Goal: Information Seeking & Learning: Find specific fact

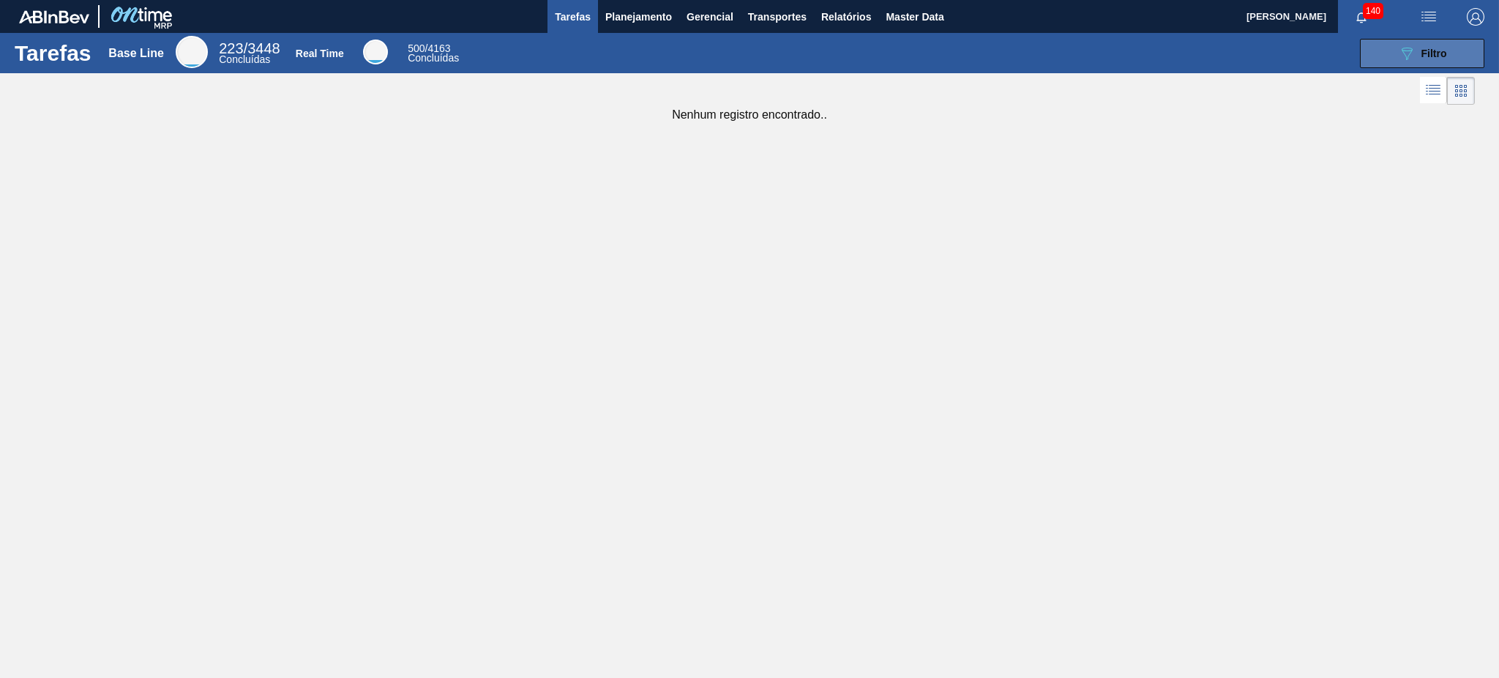
click at [1410, 42] on button "089F7B8B-B2A5-4AFE-B5C0-19BA573D28AC Filtro" at bounding box center [1422, 53] width 124 height 29
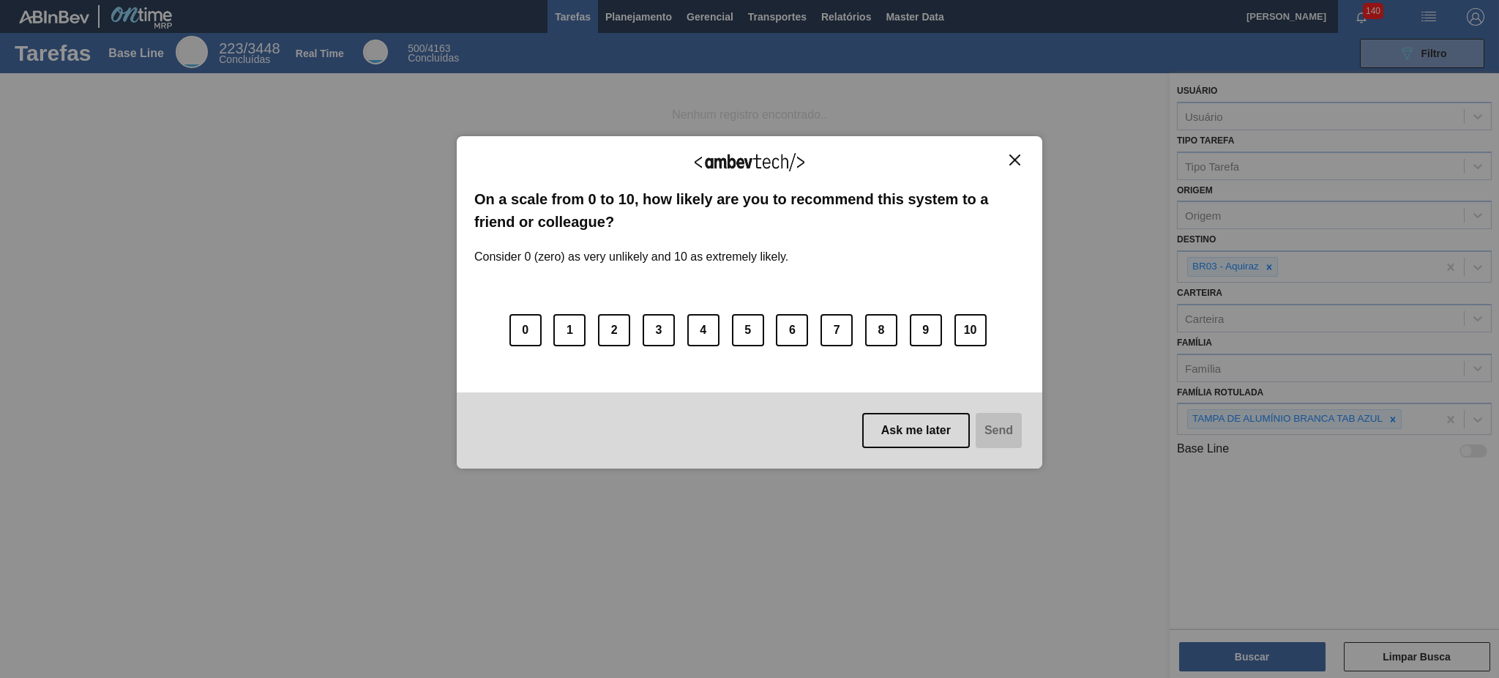
click at [1022, 154] on button "Close" at bounding box center [1015, 160] width 20 height 12
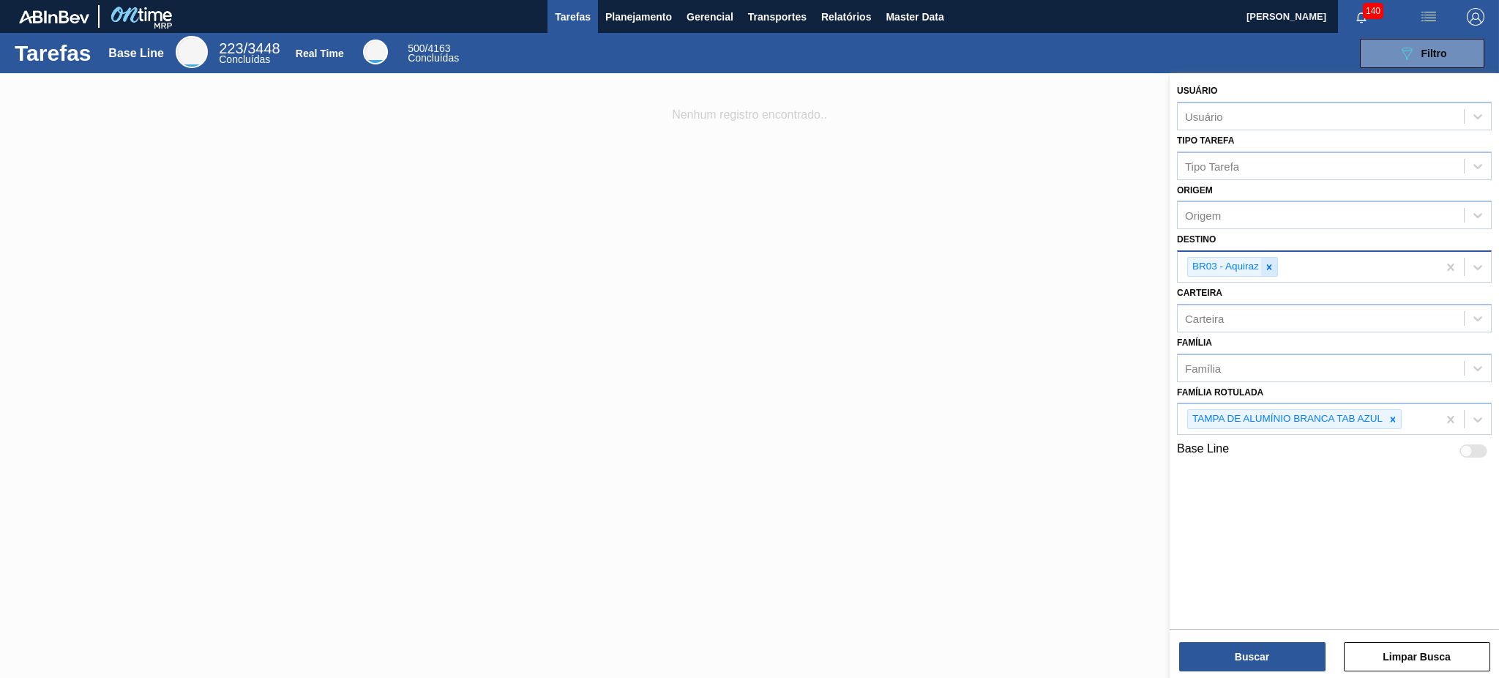
click at [1261, 261] on div at bounding box center [1269, 267] width 16 height 18
click at [1395, 416] on icon at bounding box center [1393, 416] width 10 height 10
paste Rotulada "LATA GCA 350ML"
type Rotulada "LATA GCA 350ML"
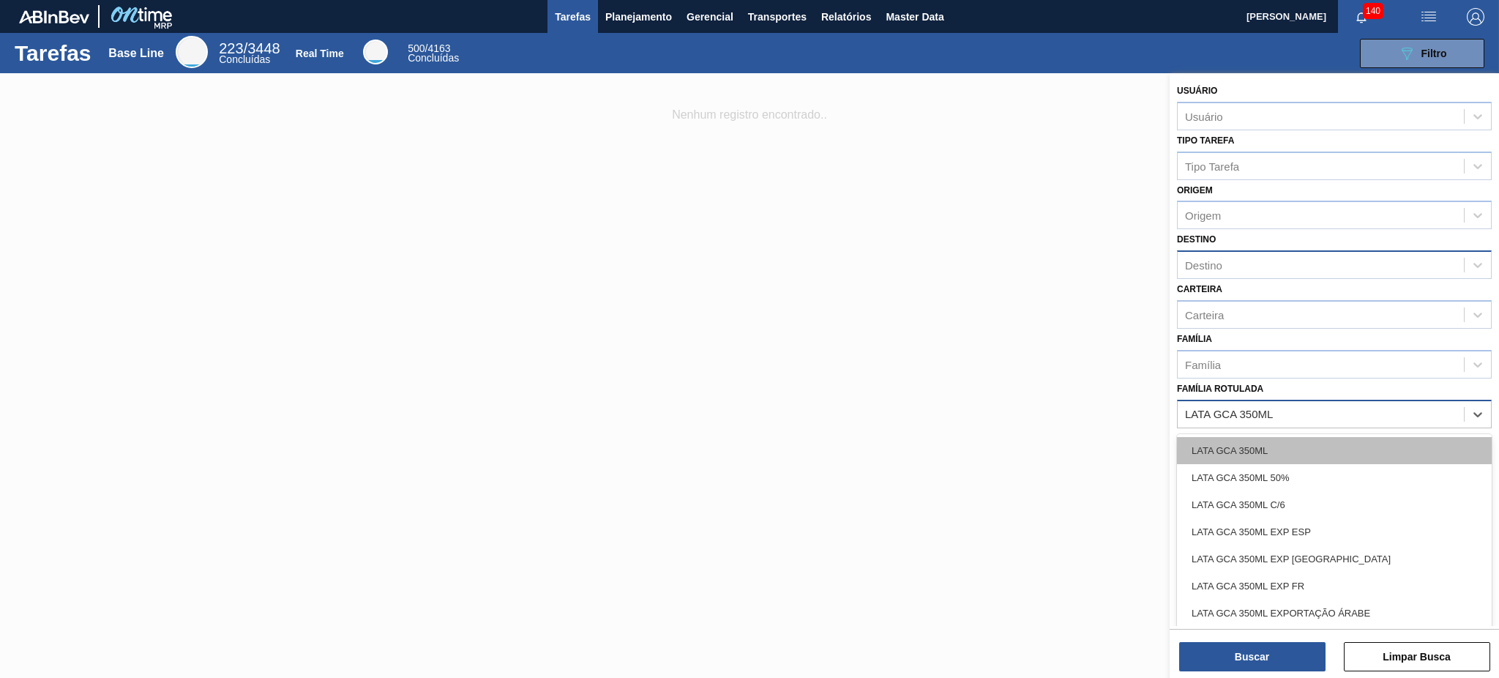
click at [1309, 445] on div "LATA GCA 350ML" at bounding box center [1334, 450] width 315 height 27
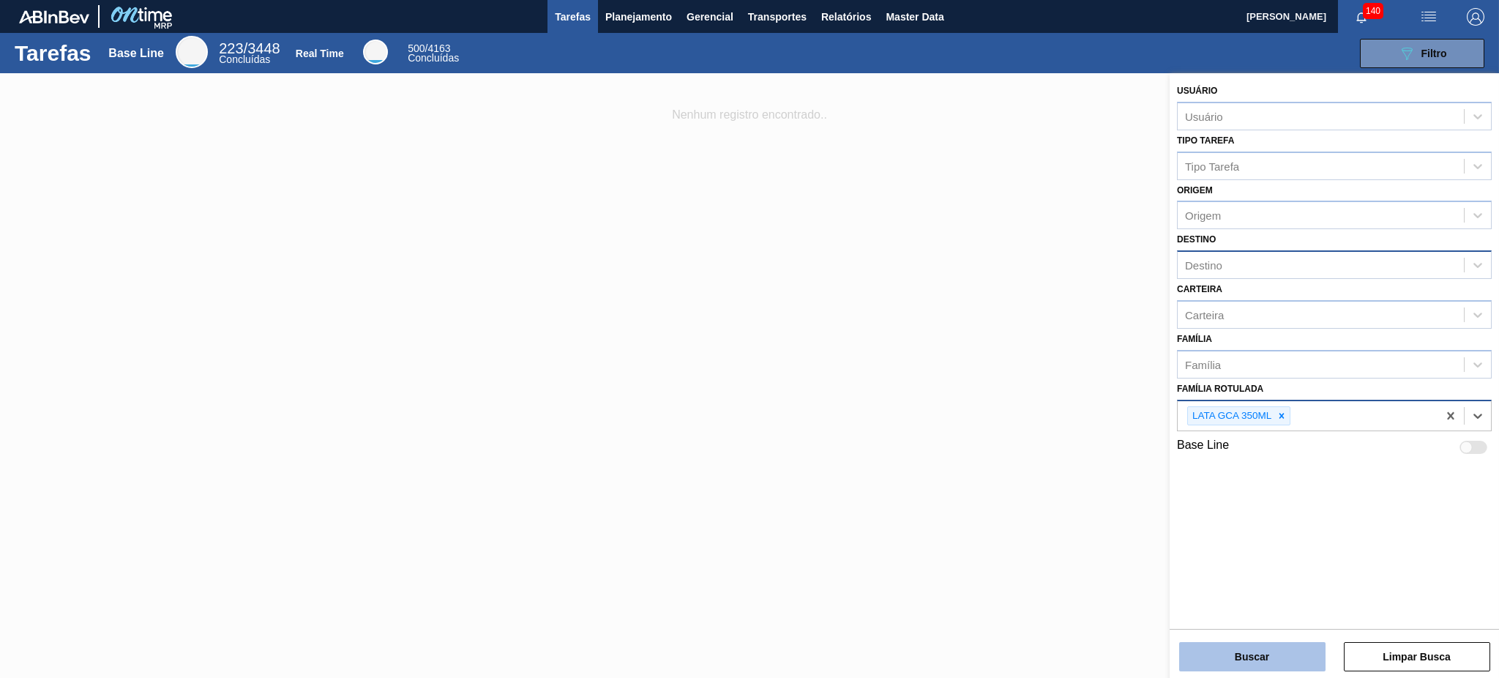
click at [1278, 652] on button "Buscar" at bounding box center [1252, 656] width 146 height 29
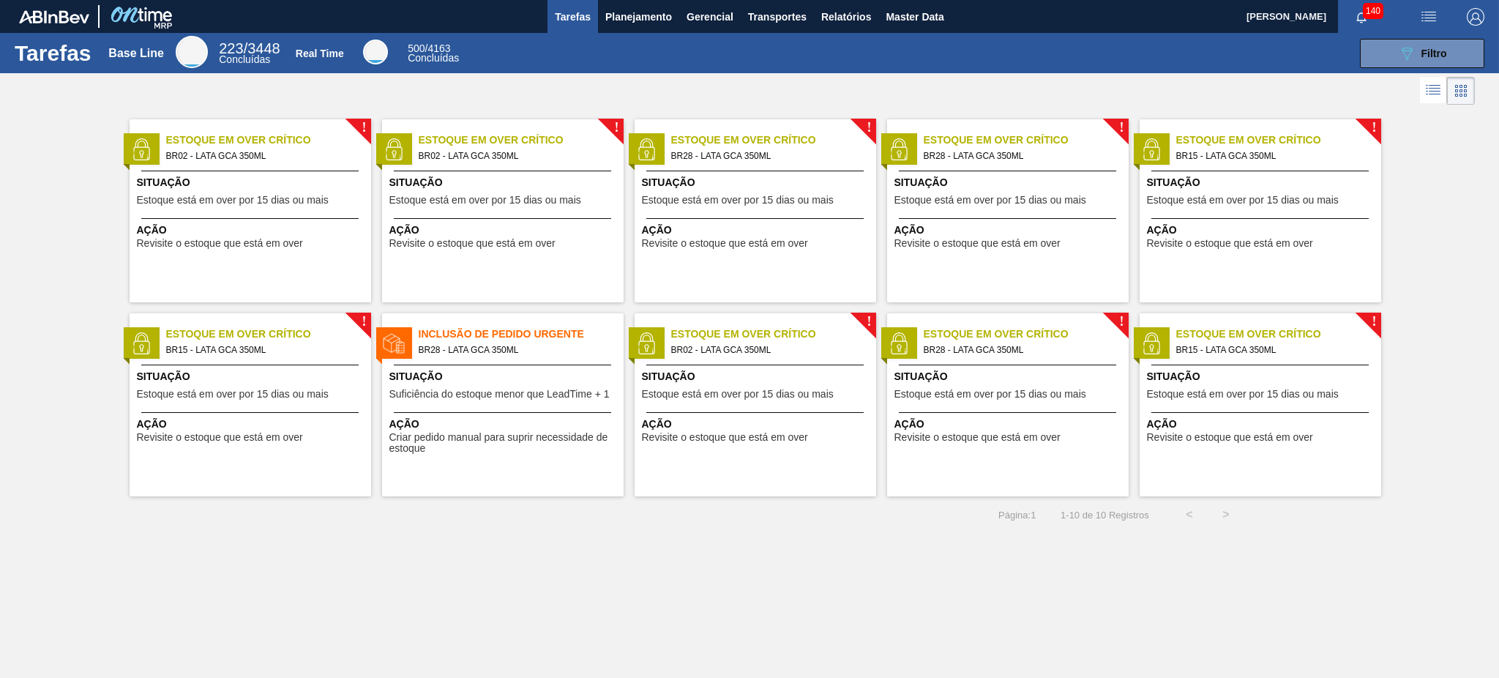
click at [510, 342] on span "BR28 - LATA GCA 350ML" at bounding box center [515, 350] width 193 height 16
click at [624, 18] on span "Planejamento" at bounding box center [638, 17] width 67 height 18
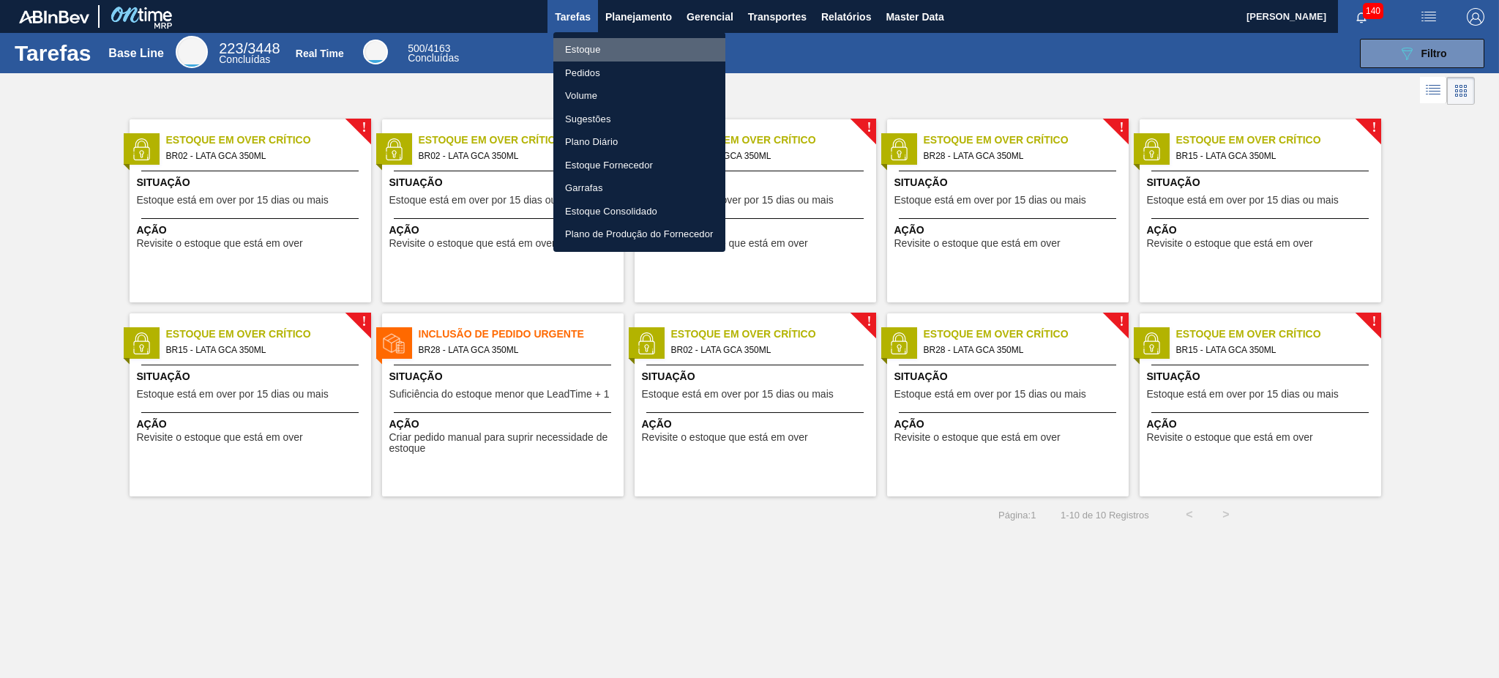
click at [612, 56] on li "Estoque" at bounding box center [639, 49] width 172 height 23
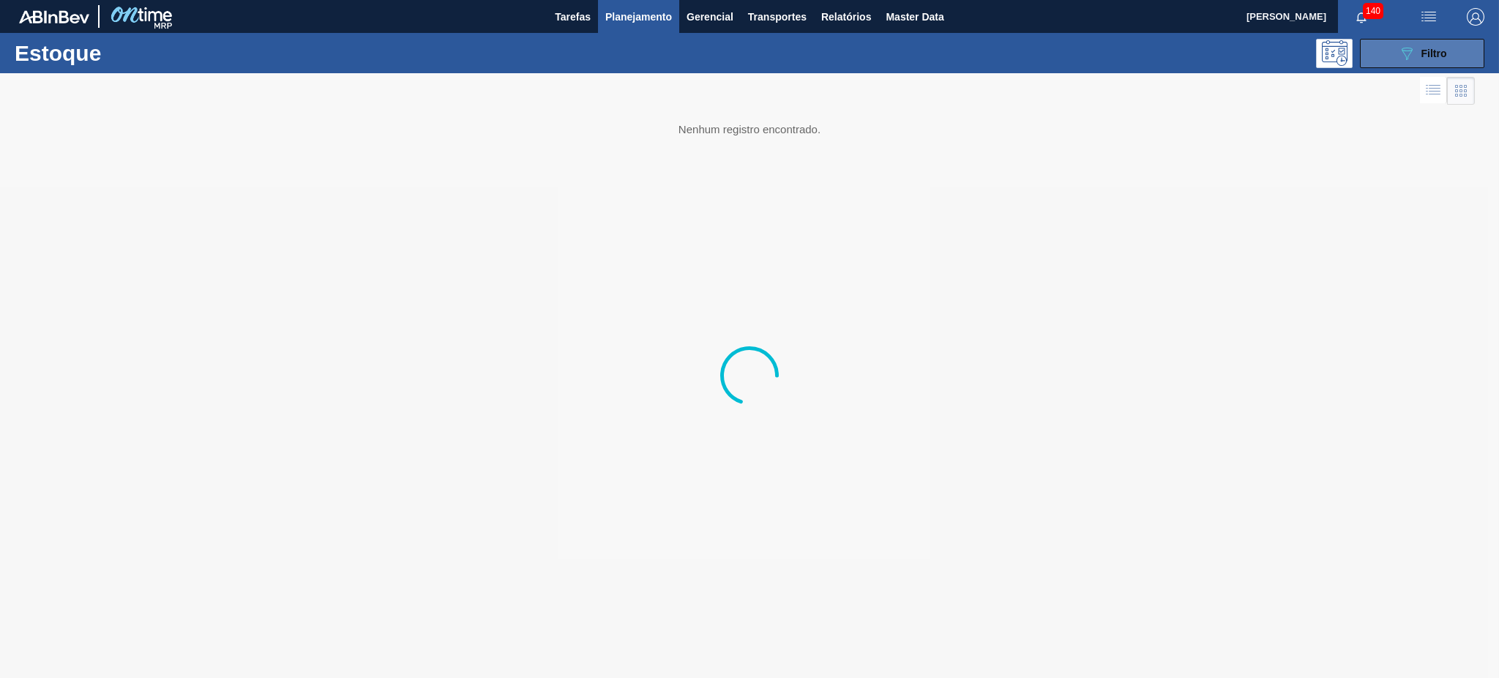
click at [1456, 62] on button "089F7B8B-B2A5-4AFE-B5C0-19BA573D28AC Filtro" at bounding box center [1422, 53] width 124 height 29
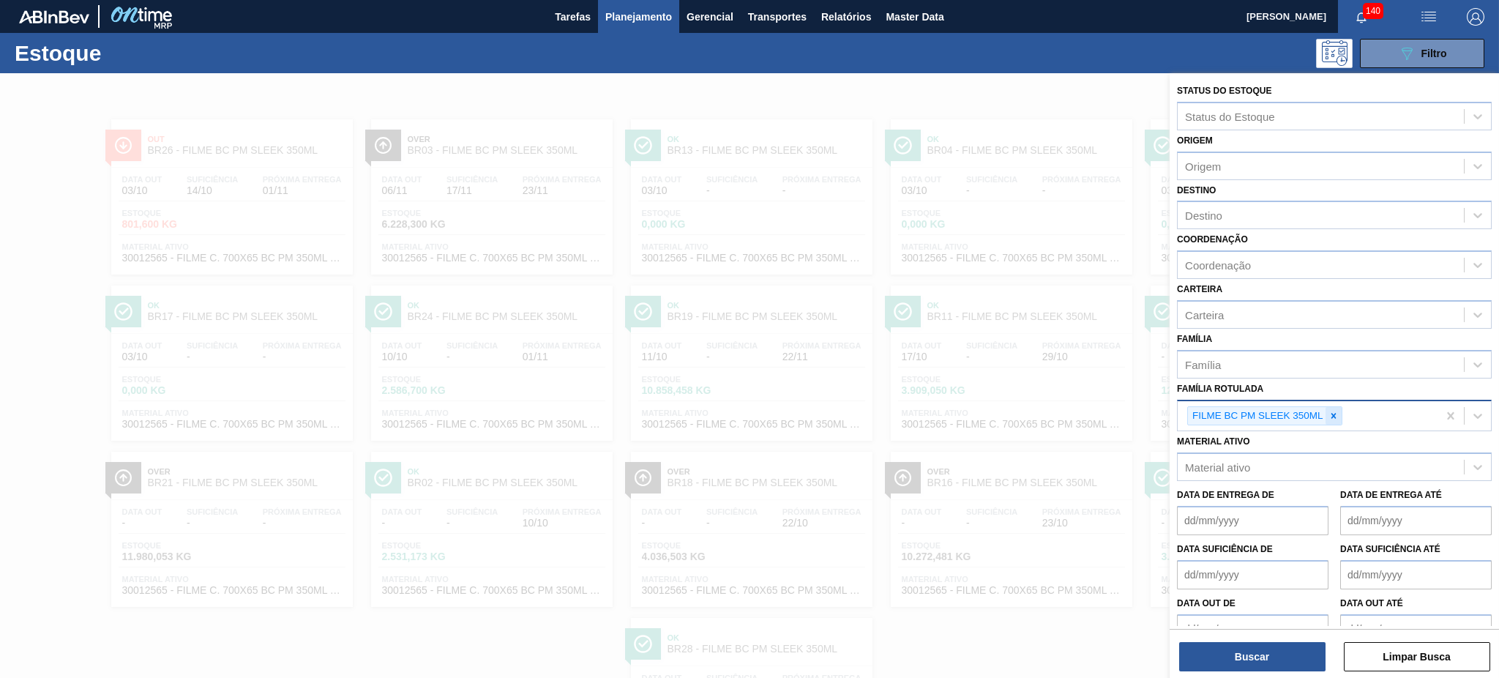
click at [1338, 414] on icon at bounding box center [1333, 416] width 10 height 10
paste Rotulada "LATA GCA 350ML"
type Rotulada "LATA GCA 350ML"
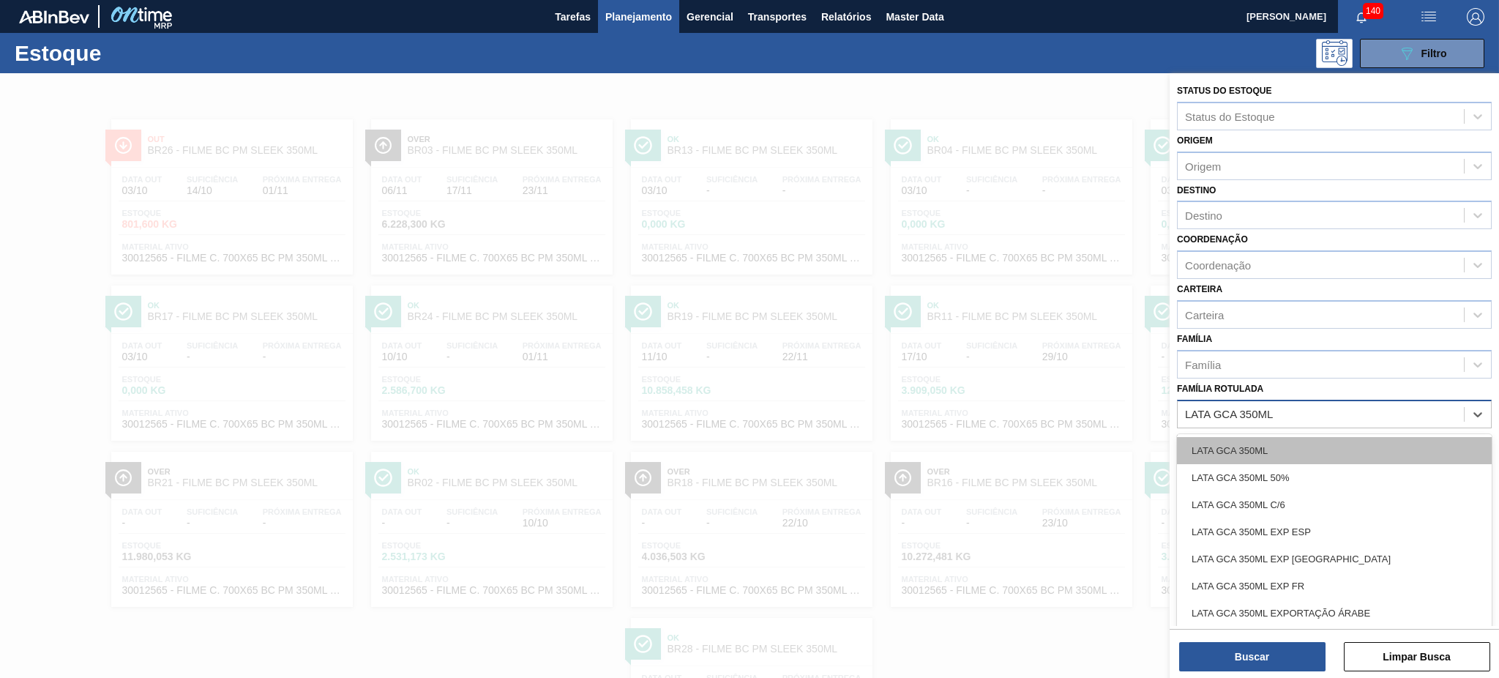
click at [1289, 446] on div "LATA GCA 350ML" at bounding box center [1334, 450] width 315 height 27
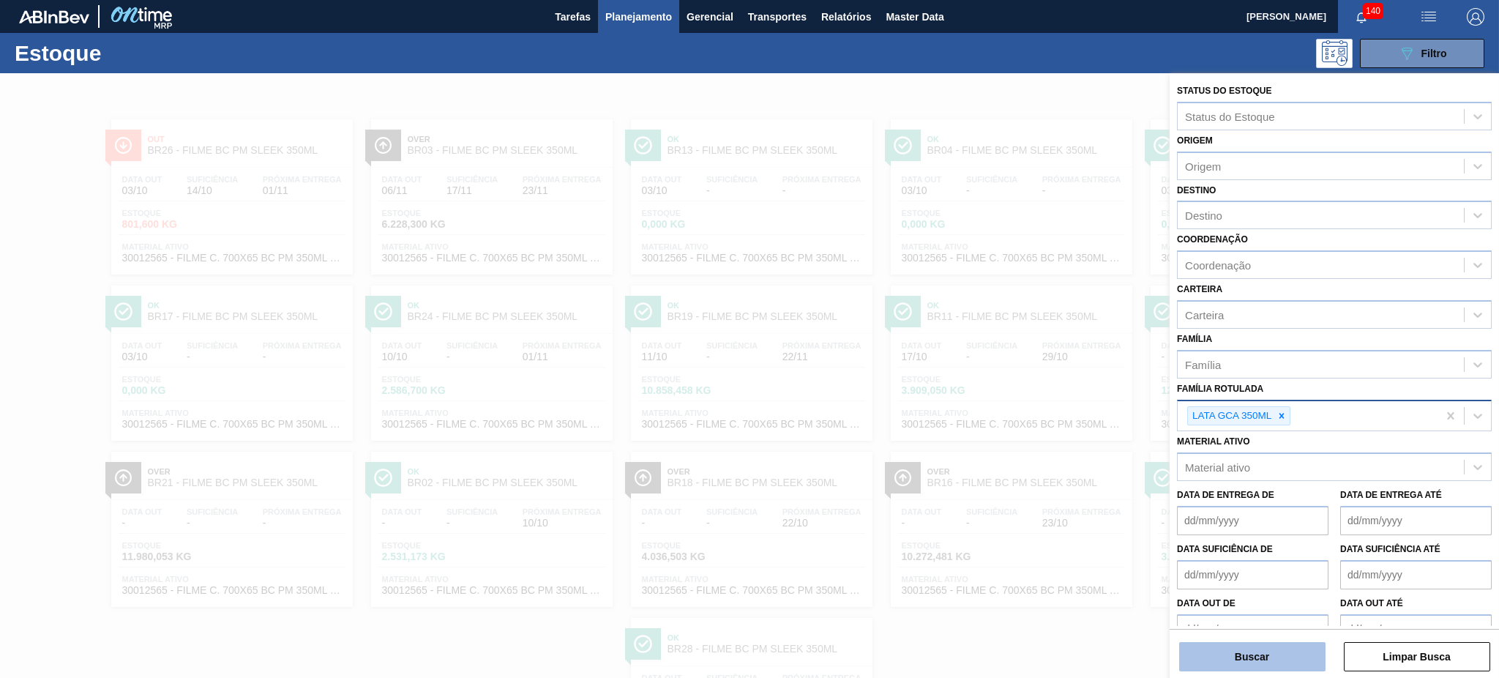
click at [1279, 656] on button "Buscar" at bounding box center [1252, 656] width 146 height 29
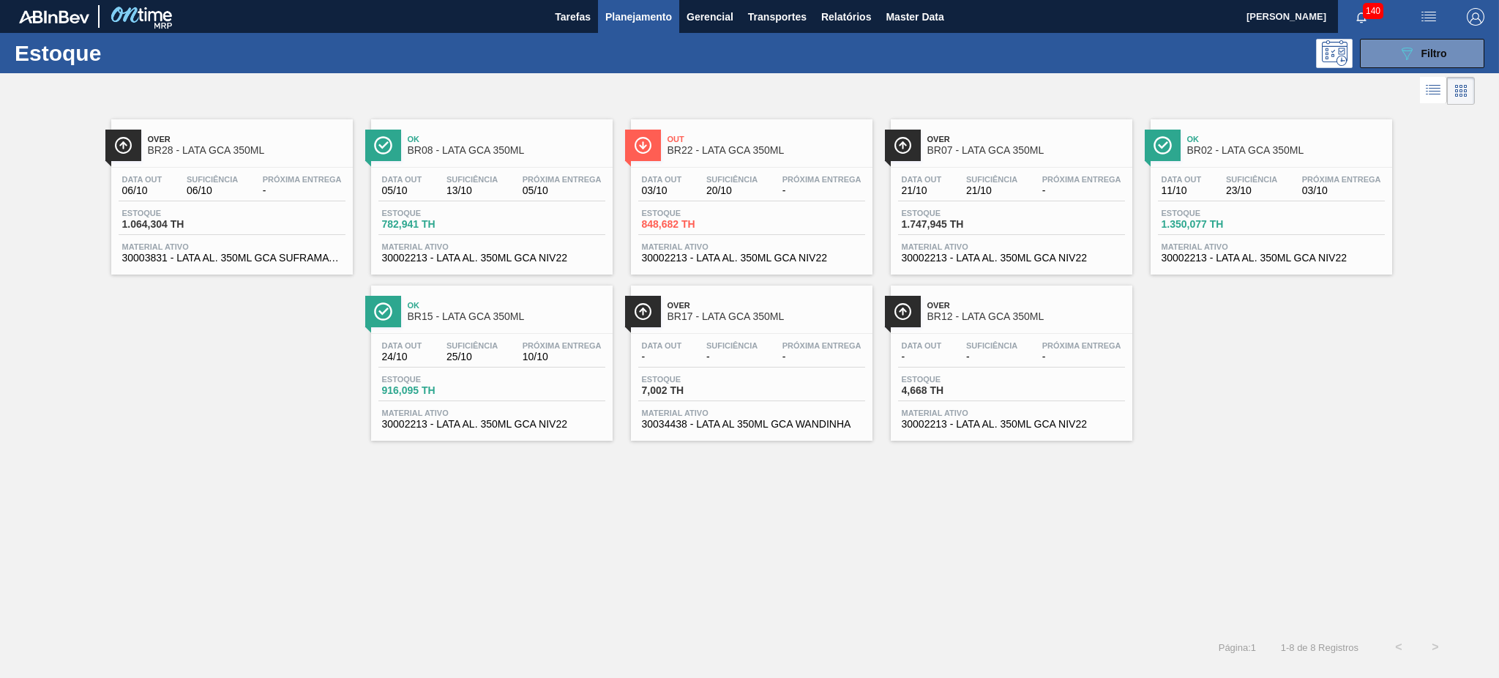
click at [733, 141] on span "Out" at bounding box center [766, 139] width 198 height 9
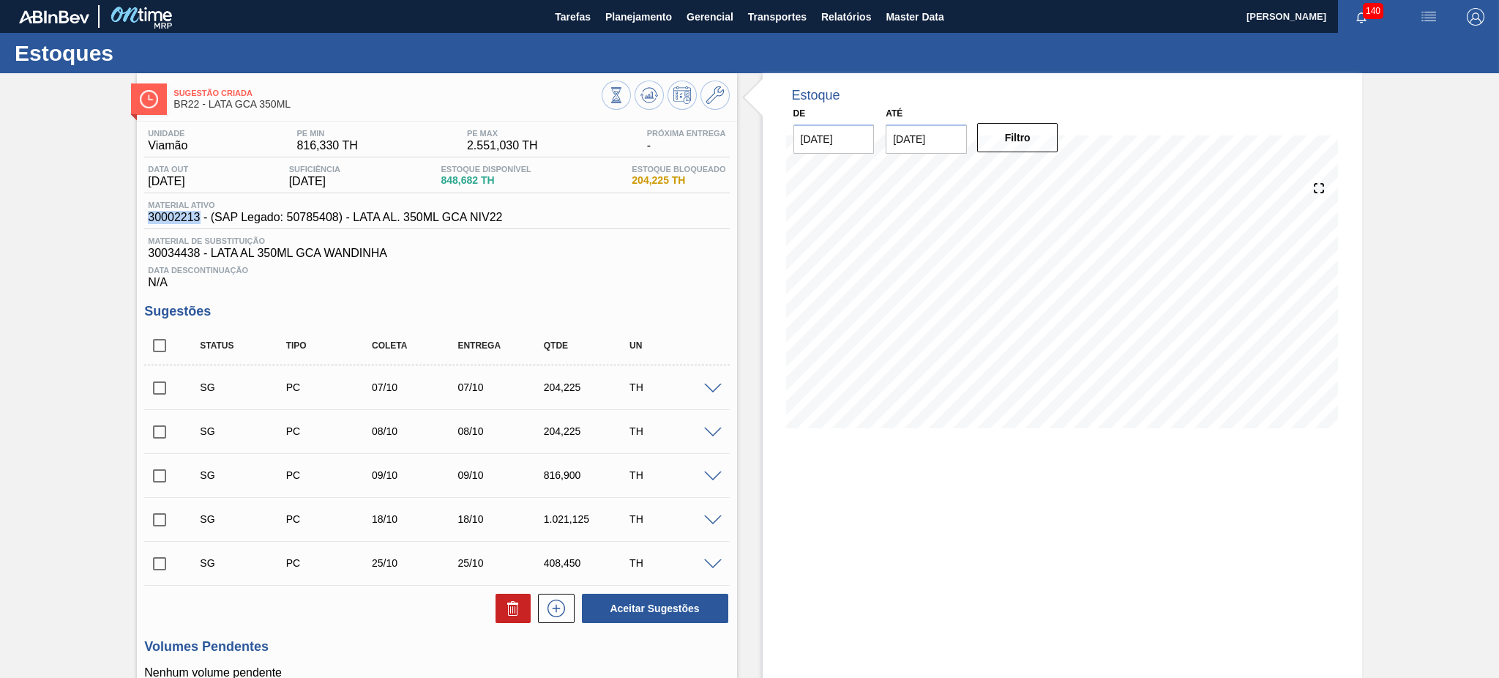
drag, startPoint x: 147, startPoint y: 219, endPoint x: 201, endPoint y: 219, distance: 53.4
click at [201, 219] on span "30002213 - (SAP Legado: 50785408) - LATA AL. 350ML GCA NIV22" at bounding box center [325, 217] width 354 height 13
copy span "30002213"
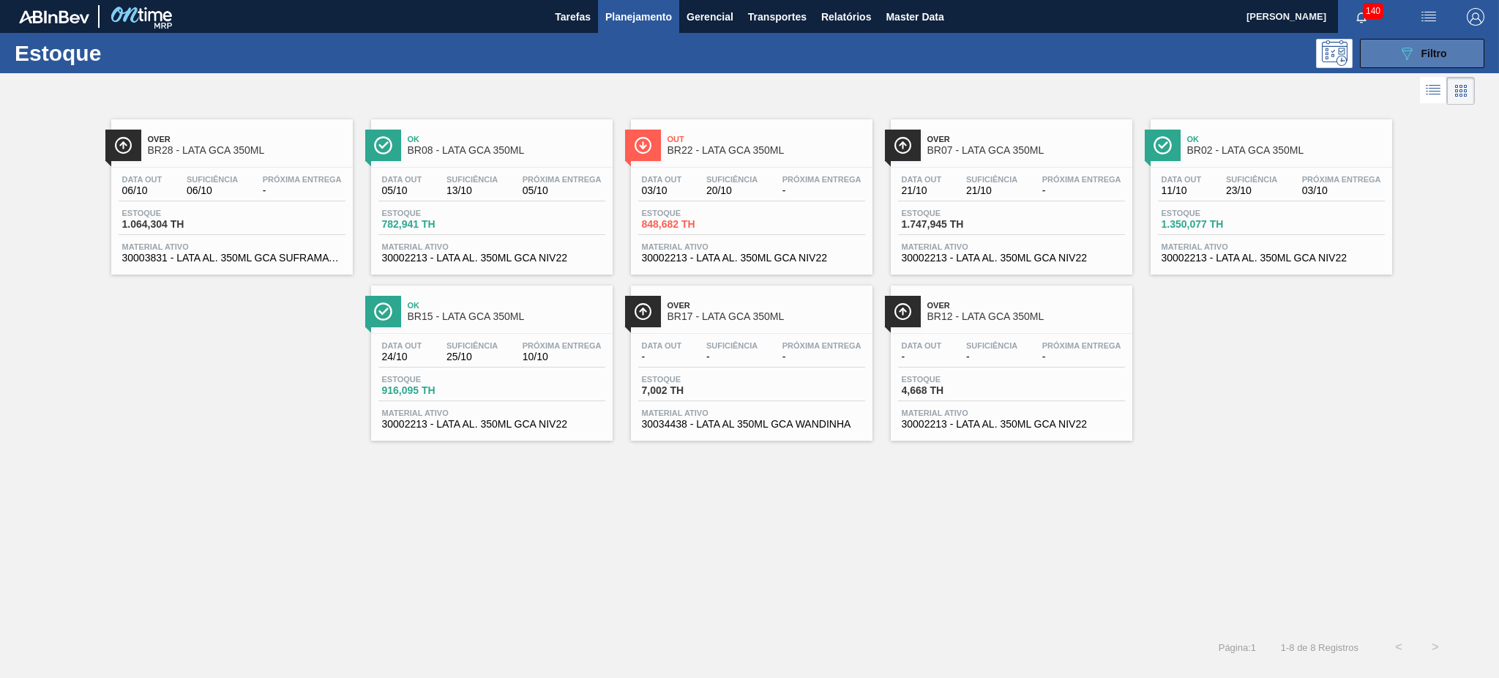
click at [1398, 61] on icon "089F7B8B-B2A5-4AFE-B5C0-19BA573D28AC" at bounding box center [1407, 54] width 18 height 18
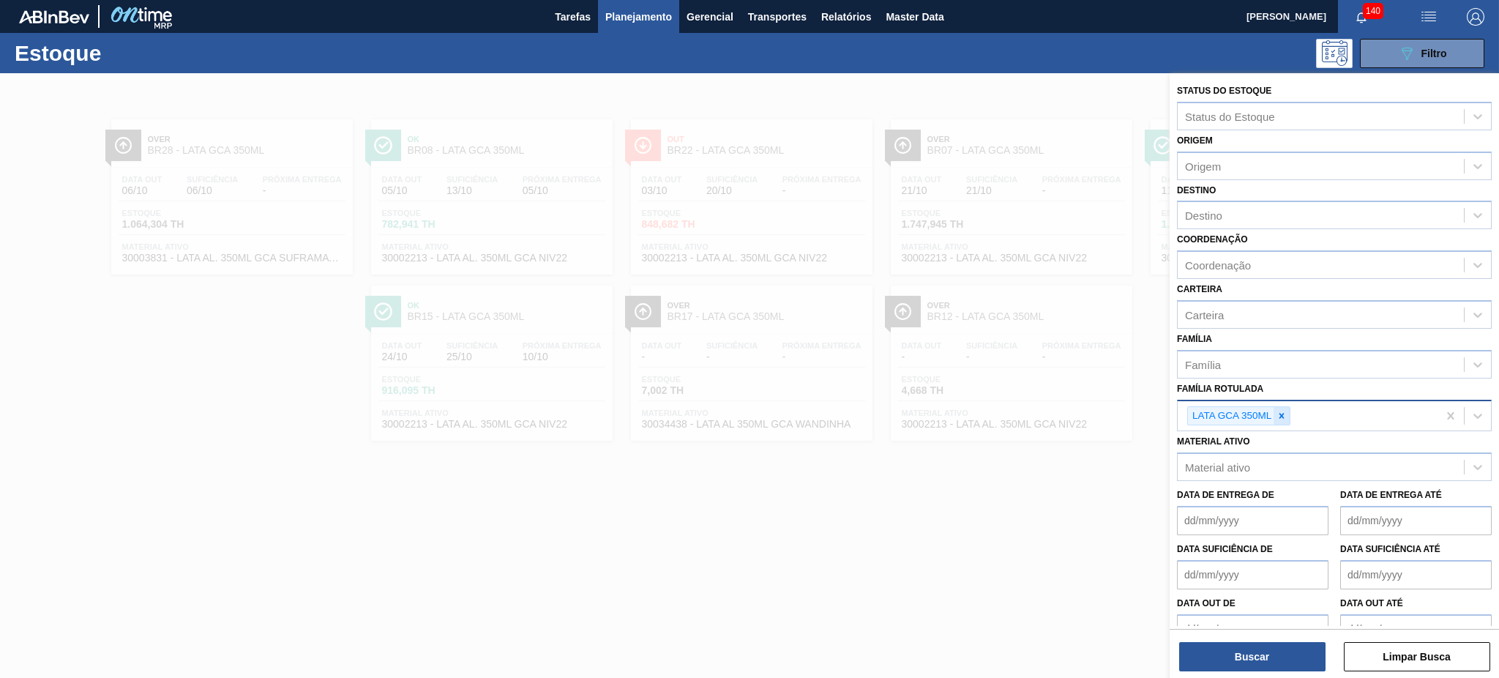
click at [1282, 414] on icon at bounding box center [1281, 416] width 10 height 10
paste Rotulada "LATA GCA ZERO 350ML"
type Rotulada "LATA GCA ZERO 350ML"
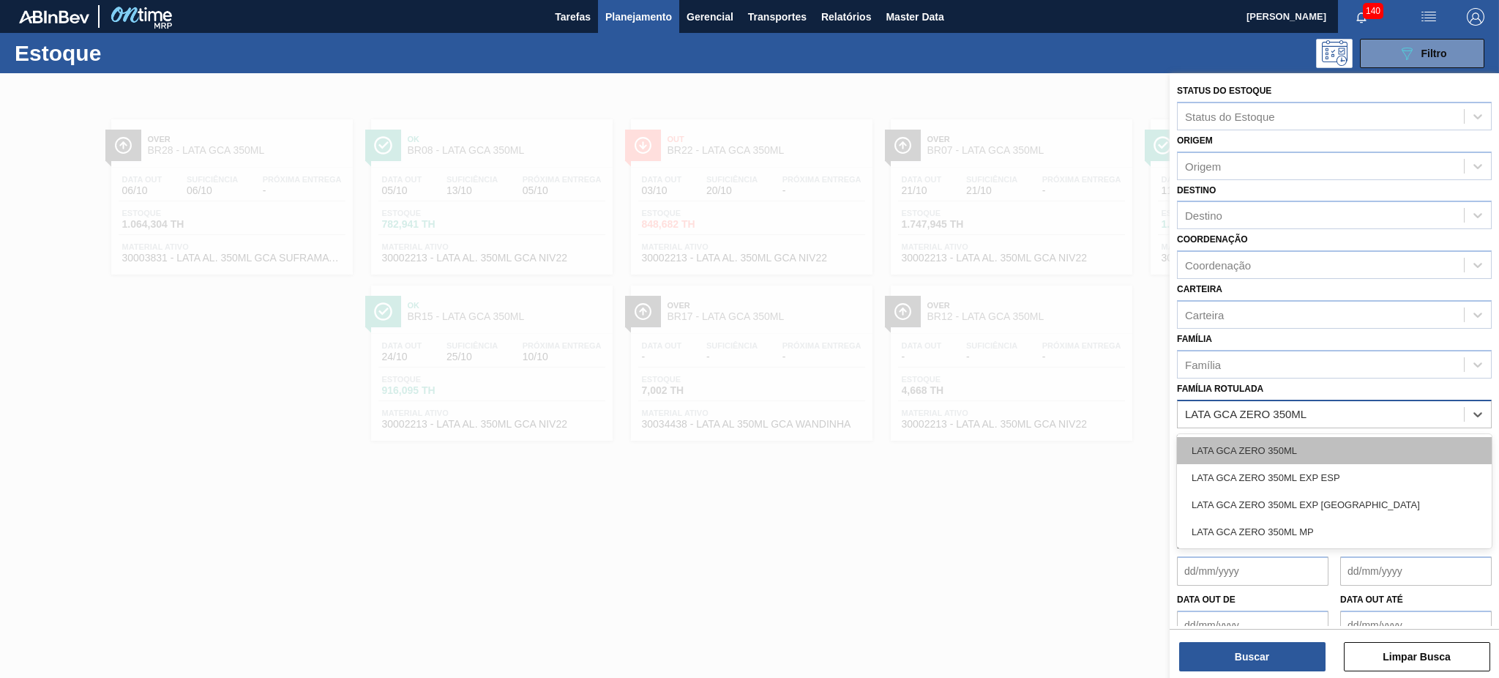
click at [1283, 441] on div "LATA GCA ZERO 350ML" at bounding box center [1334, 450] width 315 height 27
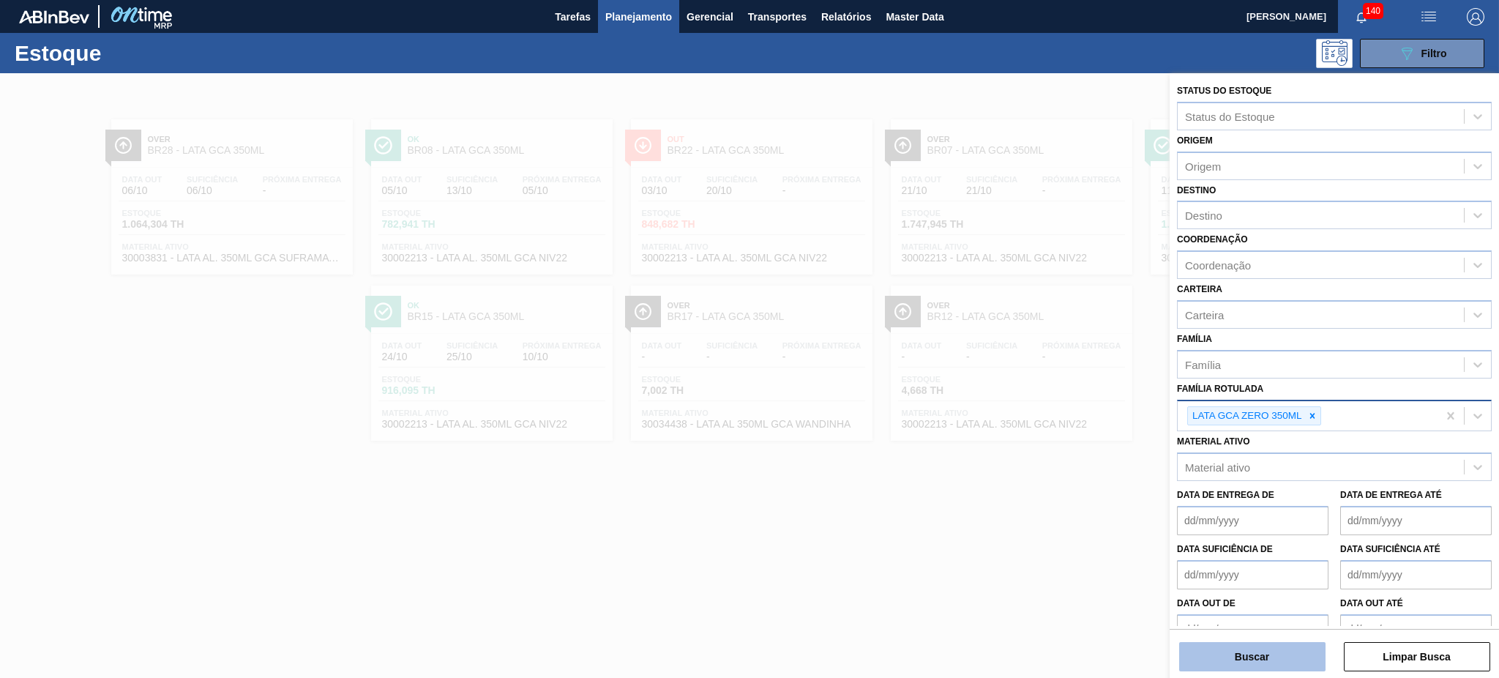
click at [1258, 651] on button "Buscar" at bounding box center [1252, 656] width 146 height 29
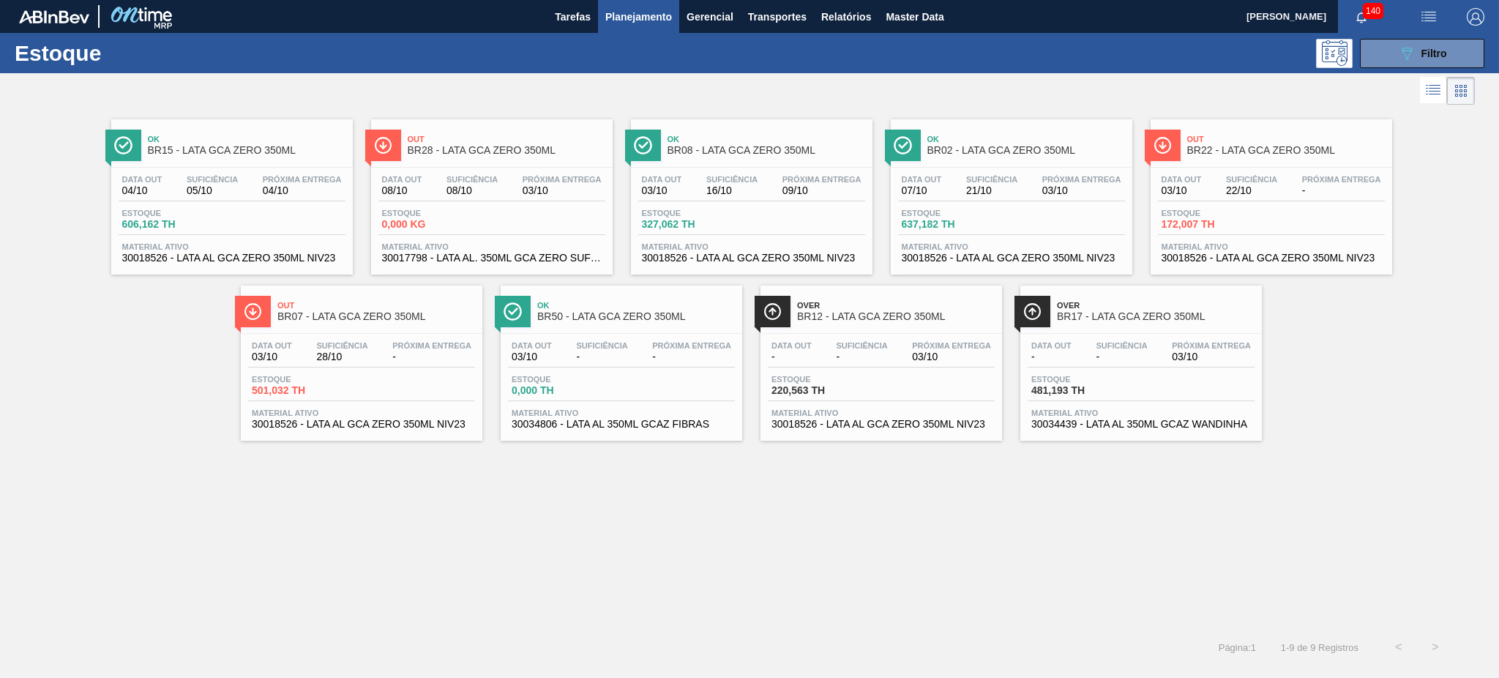
click at [496, 143] on span "Out" at bounding box center [507, 139] width 198 height 9
click at [216, 152] on span "BR15 - LATA GCA ZERO 350ML" at bounding box center [247, 150] width 198 height 11
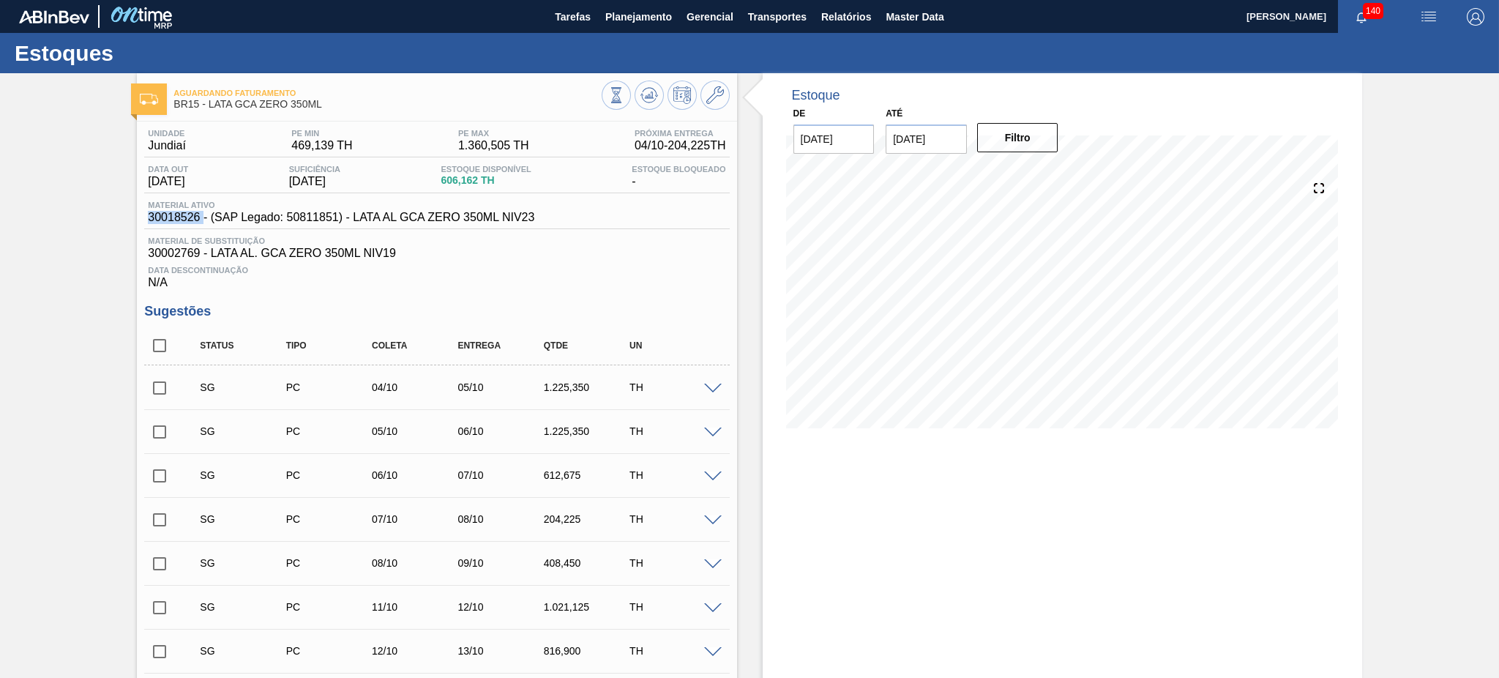
drag, startPoint x: 202, startPoint y: 218, endPoint x: 146, endPoint y: 218, distance: 55.6
click at [146, 218] on div "Material ativo 30018526 - (SAP Legado: 50811851) - LATA AL GCA ZERO 350ML NIV23" at bounding box center [341, 212] width 394 height 23
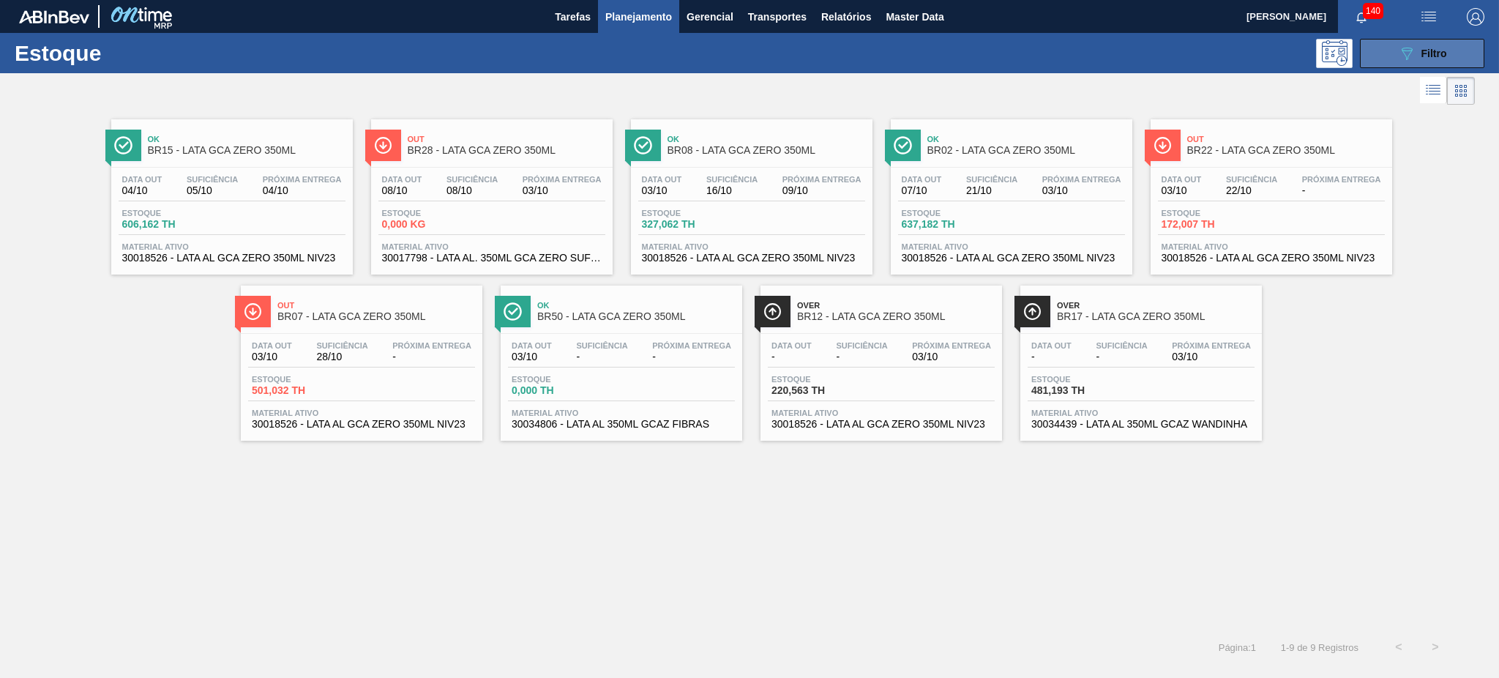
click at [1382, 59] on button "089F7B8B-B2A5-4AFE-B5C0-19BA573D28AC Filtro" at bounding box center [1422, 53] width 124 height 29
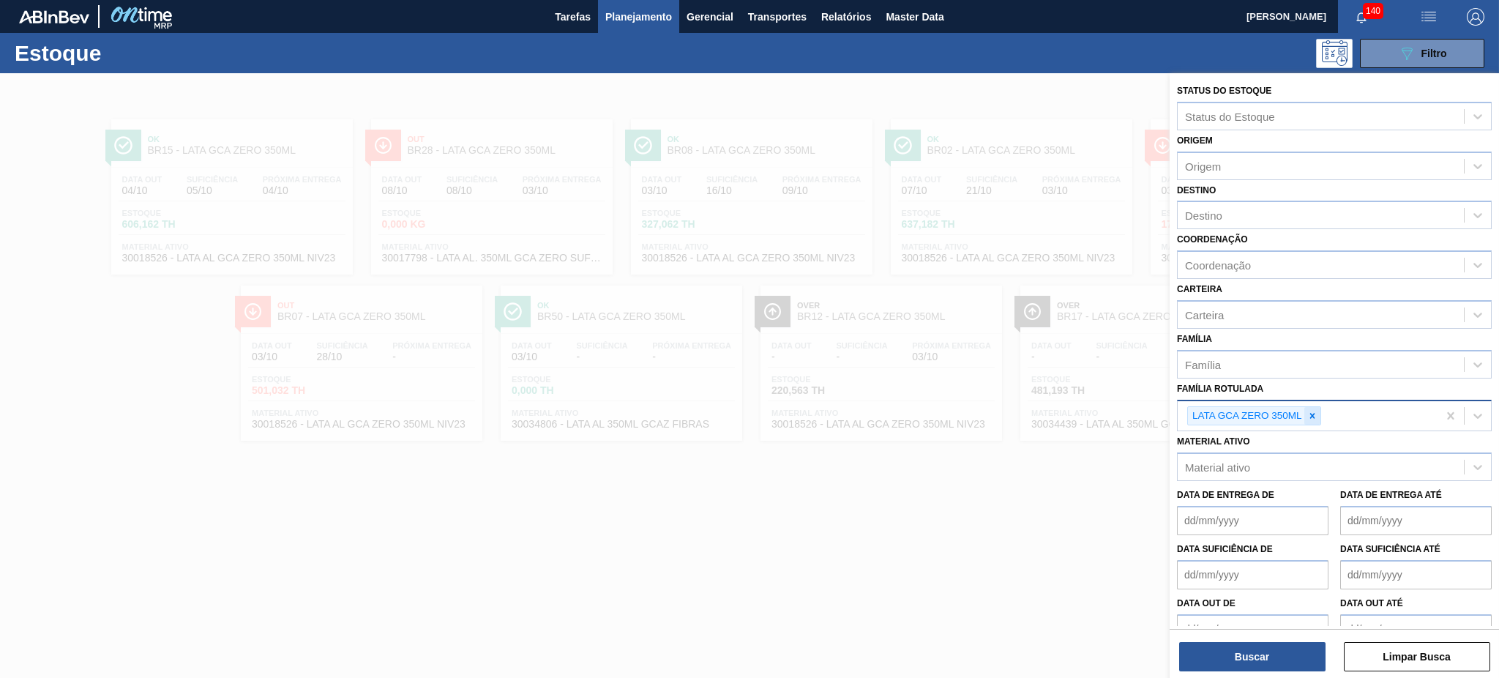
click at [1315, 411] on icon at bounding box center [1312, 416] width 10 height 10
paste Rotulada "LATA STELLA PURE GOLD 269ML"
type Rotulada "LATA STELLA PURE GOLD 269ML"
click at [1300, 428] on div "Material ativo Material ativo" at bounding box center [1334, 453] width 315 height 50
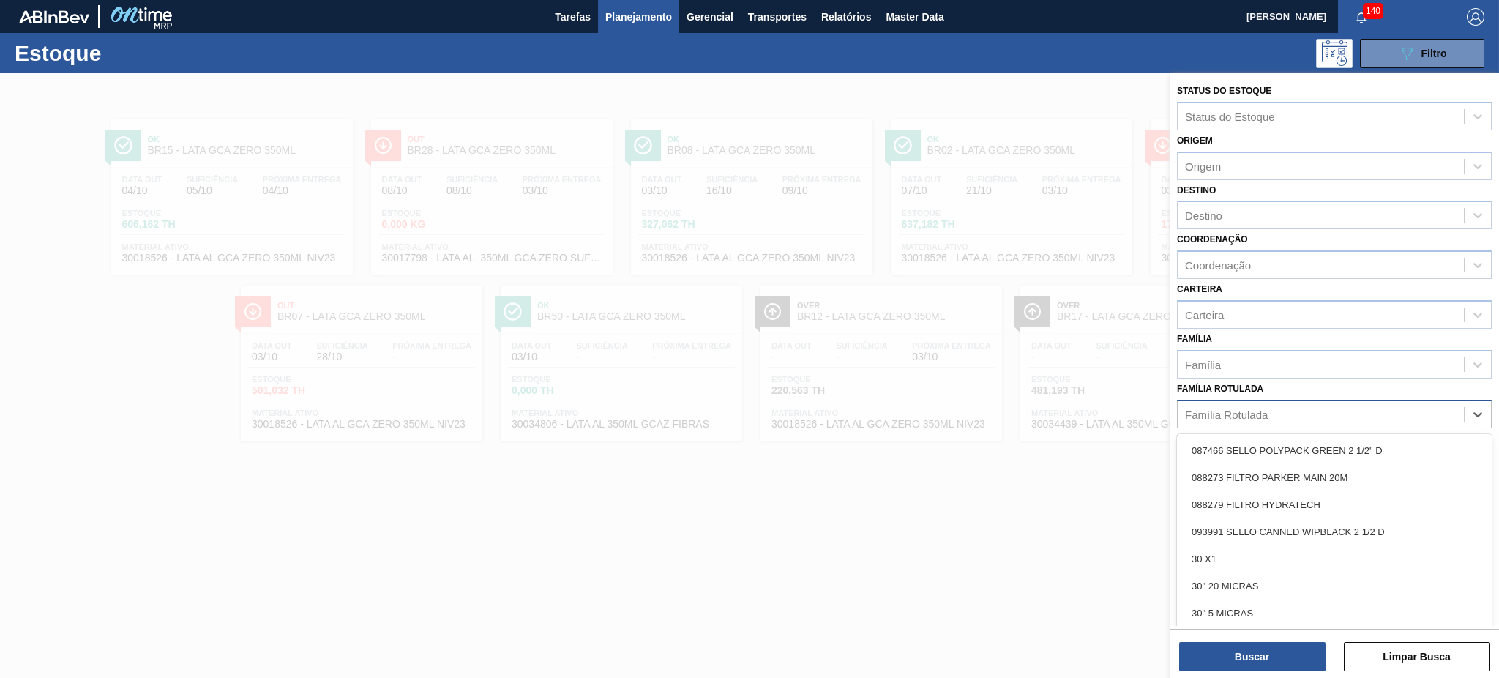
click at [1295, 413] on div "Família Rotulada" at bounding box center [1321, 413] width 286 height 21
paste Rotulada "LATA STELLA PURE GOLD 269ML"
type Rotulada "LATA STELLA PURE GOLD 269ML"
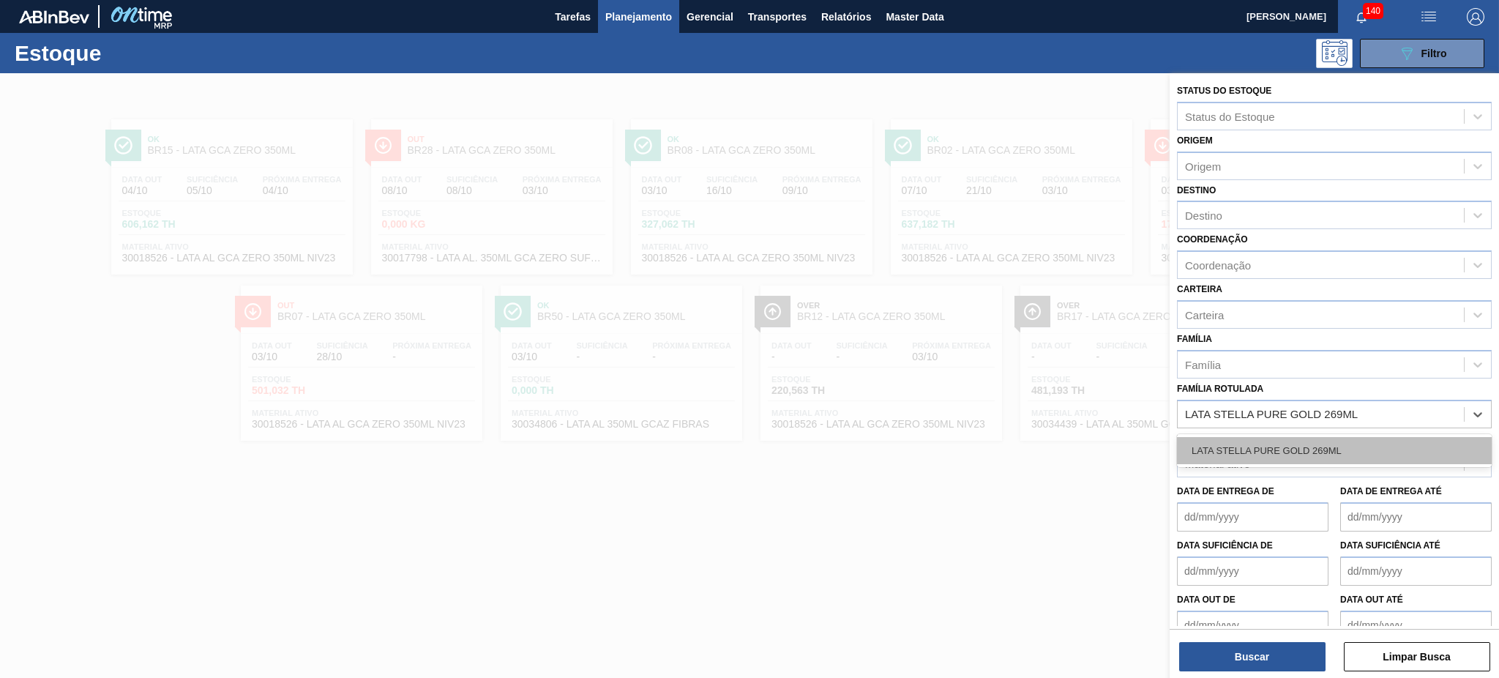
click at [1248, 444] on div "LATA STELLA PURE GOLD 269ML" at bounding box center [1334, 450] width 315 height 27
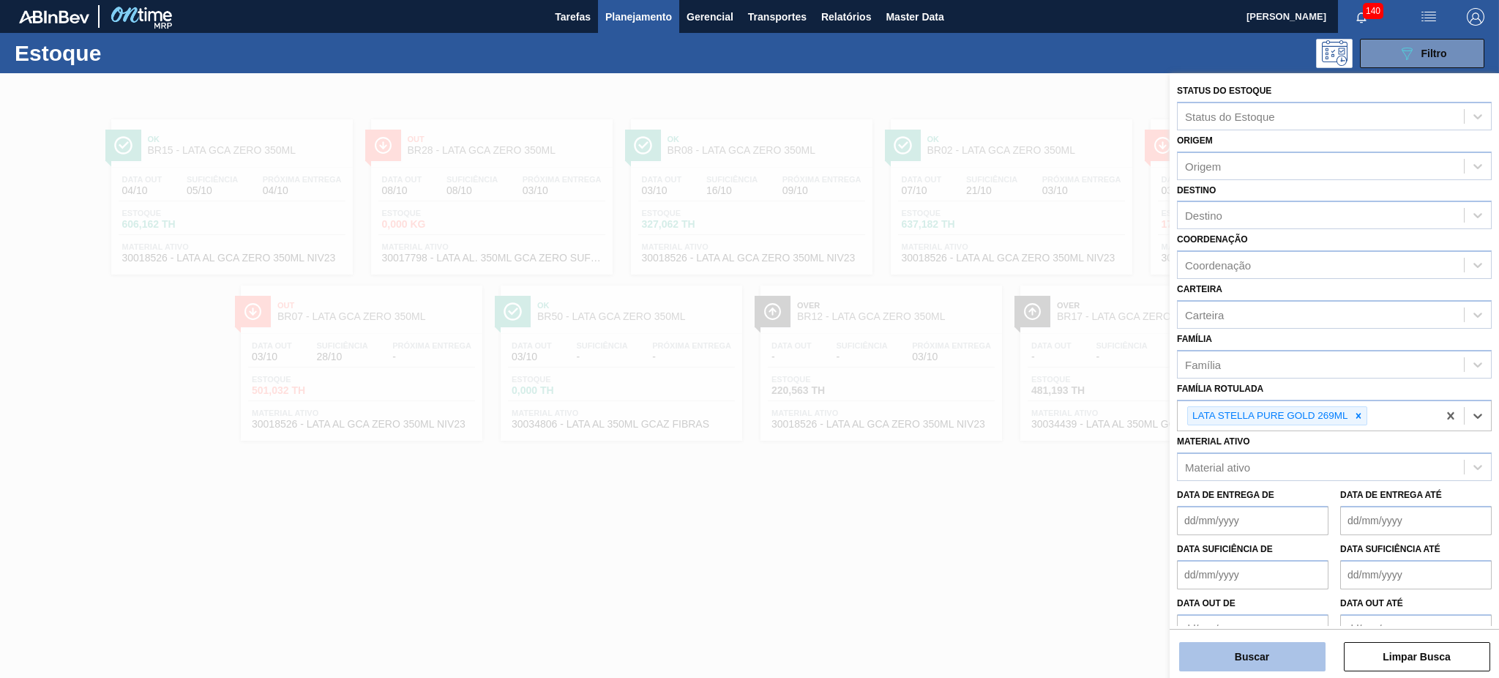
click at [1253, 659] on button "Buscar" at bounding box center [1252, 656] width 146 height 29
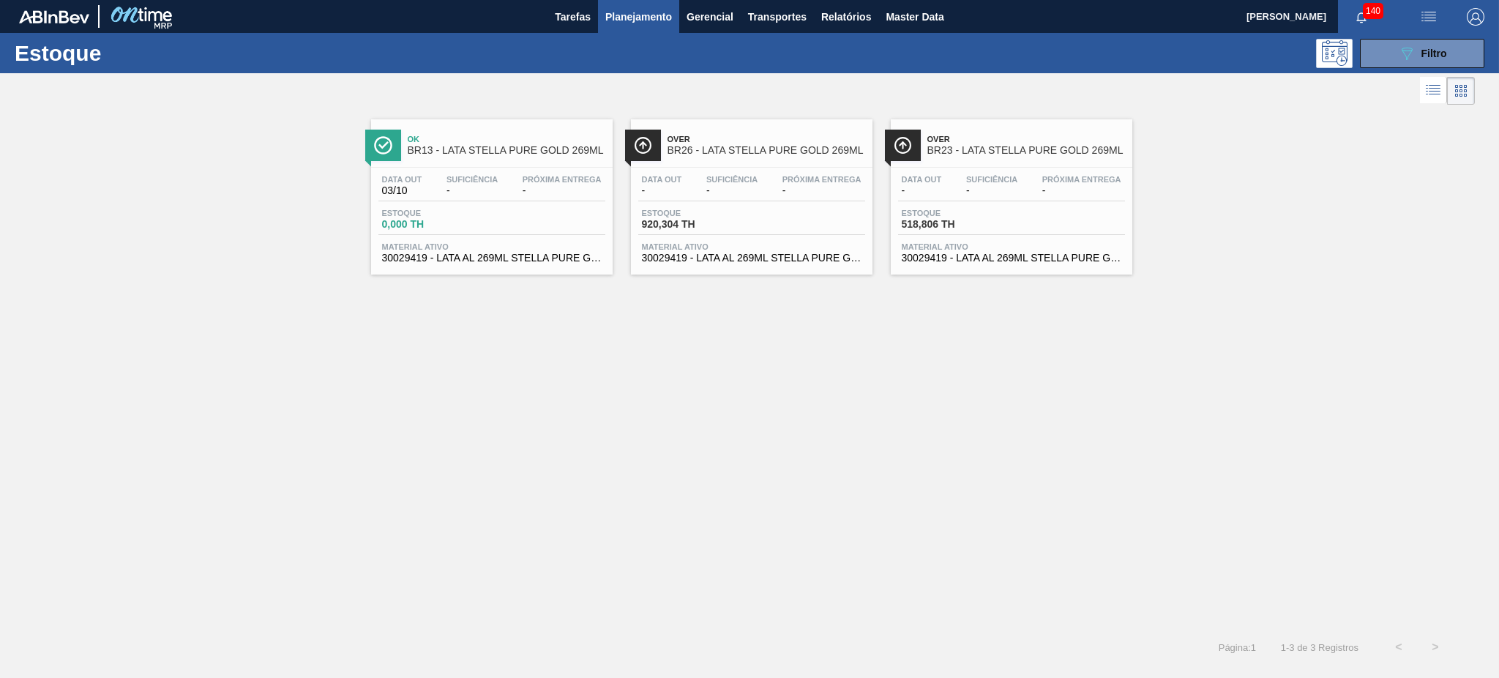
click at [528, 152] on span "BR13 - LATA STELLA PURE GOLD 269ML" at bounding box center [507, 150] width 198 height 11
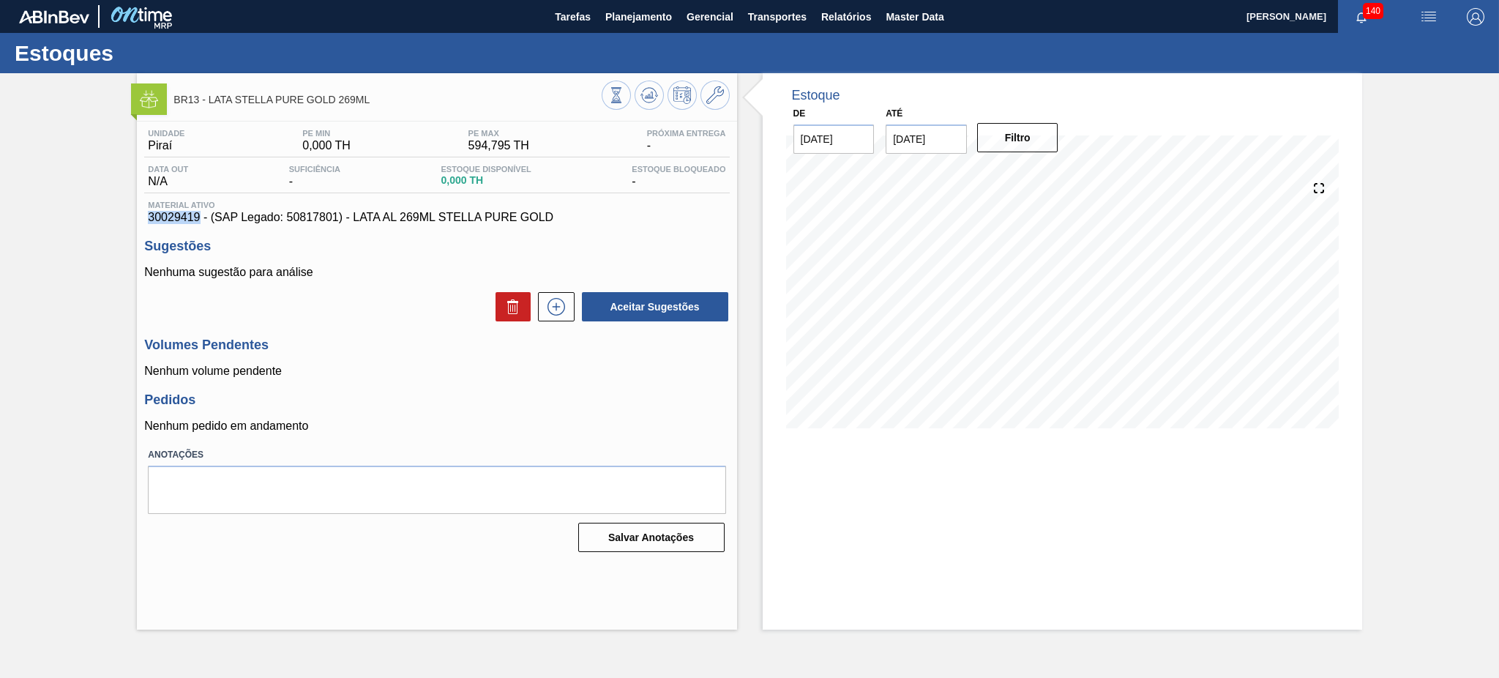
drag, startPoint x: 199, startPoint y: 215, endPoint x: 149, endPoint y: 217, distance: 49.8
click at [149, 217] on span "30029419 - (SAP Legado: 50817801) - LATA AL 269ML STELLA PURE GOLD" at bounding box center [436, 217] width 577 height 13
copy span "30029419"
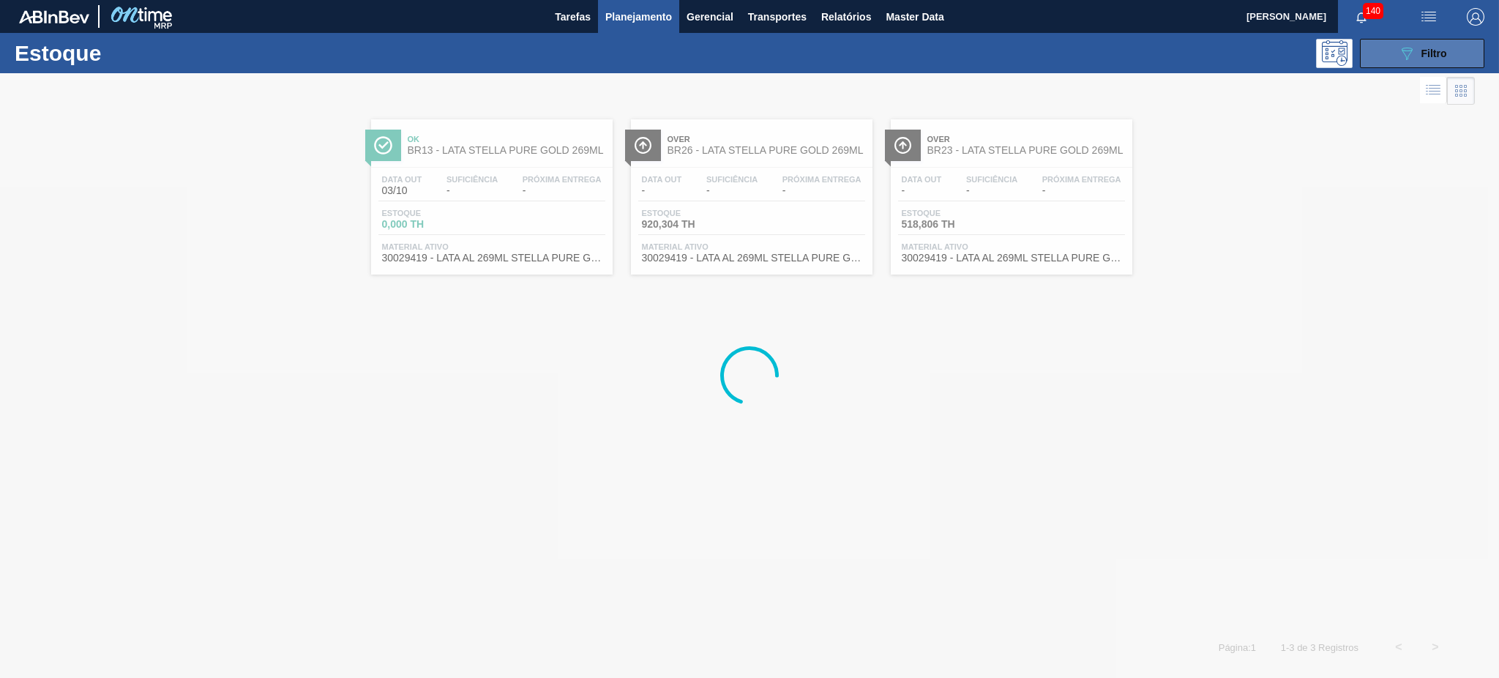
click at [1412, 52] on icon "089F7B8B-B2A5-4AFE-B5C0-19BA573D28AC" at bounding box center [1407, 54] width 18 height 18
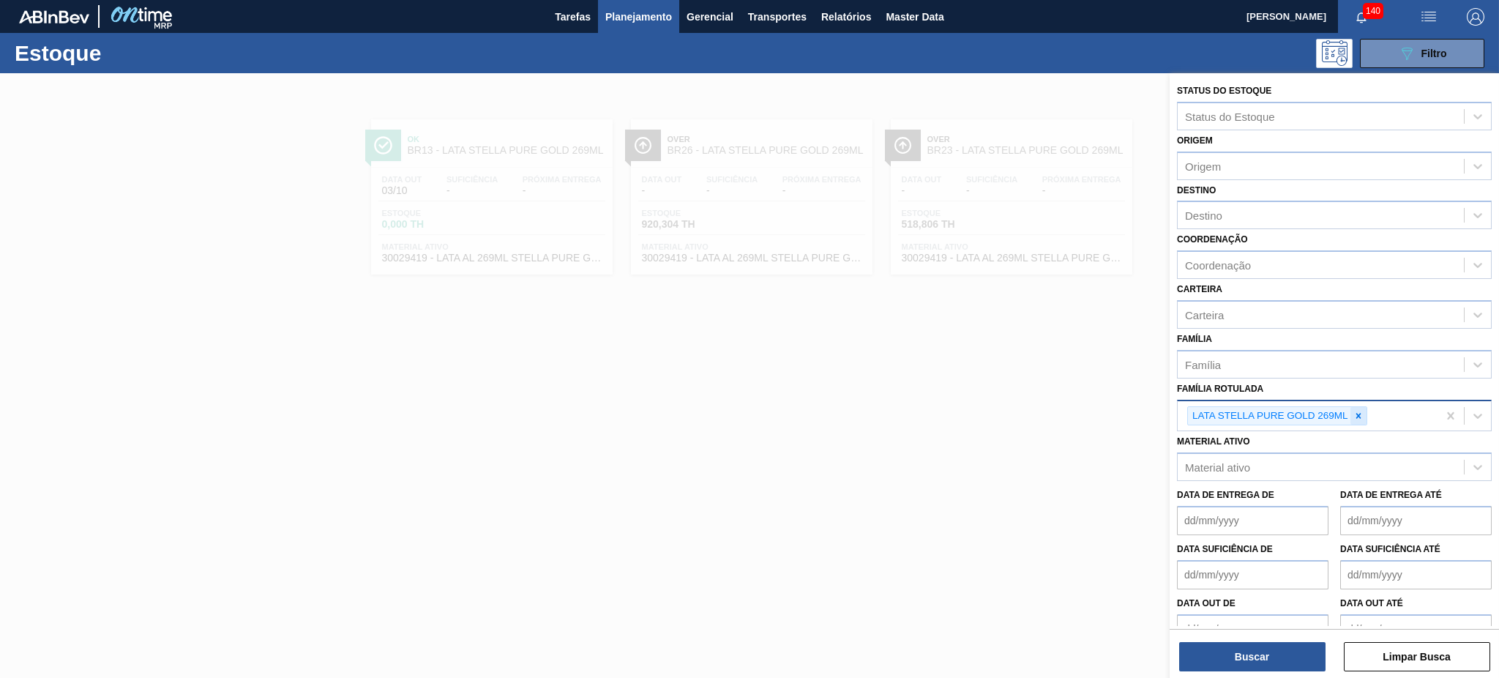
click at [1360, 413] on icon at bounding box center [1357, 415] width 5 height 5
paste Rotulada "LATA SUKITA LARANJA 350ML"
type Rotulada "LATA SUKITA LARANJA 350ML"
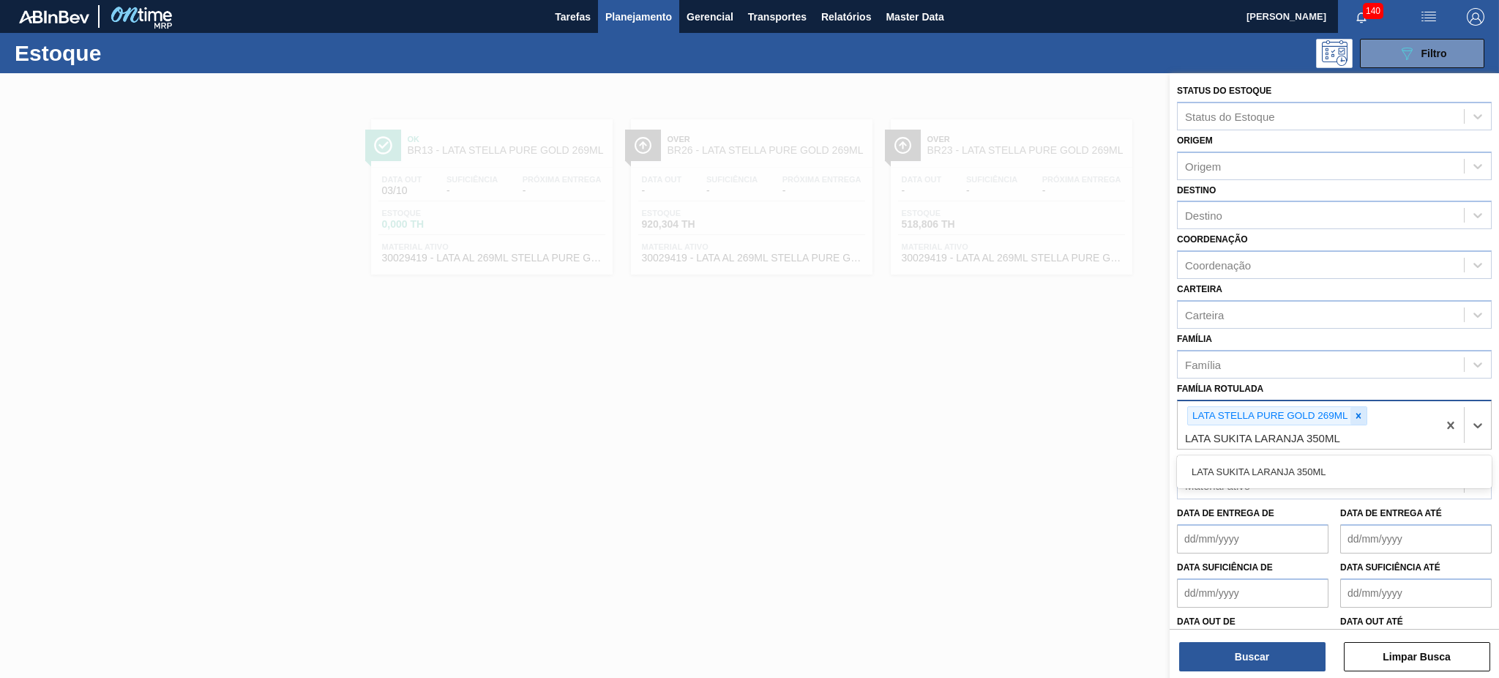
click at [1359, 413] on icon at bounding box center [1357, 415] width 5 height 5
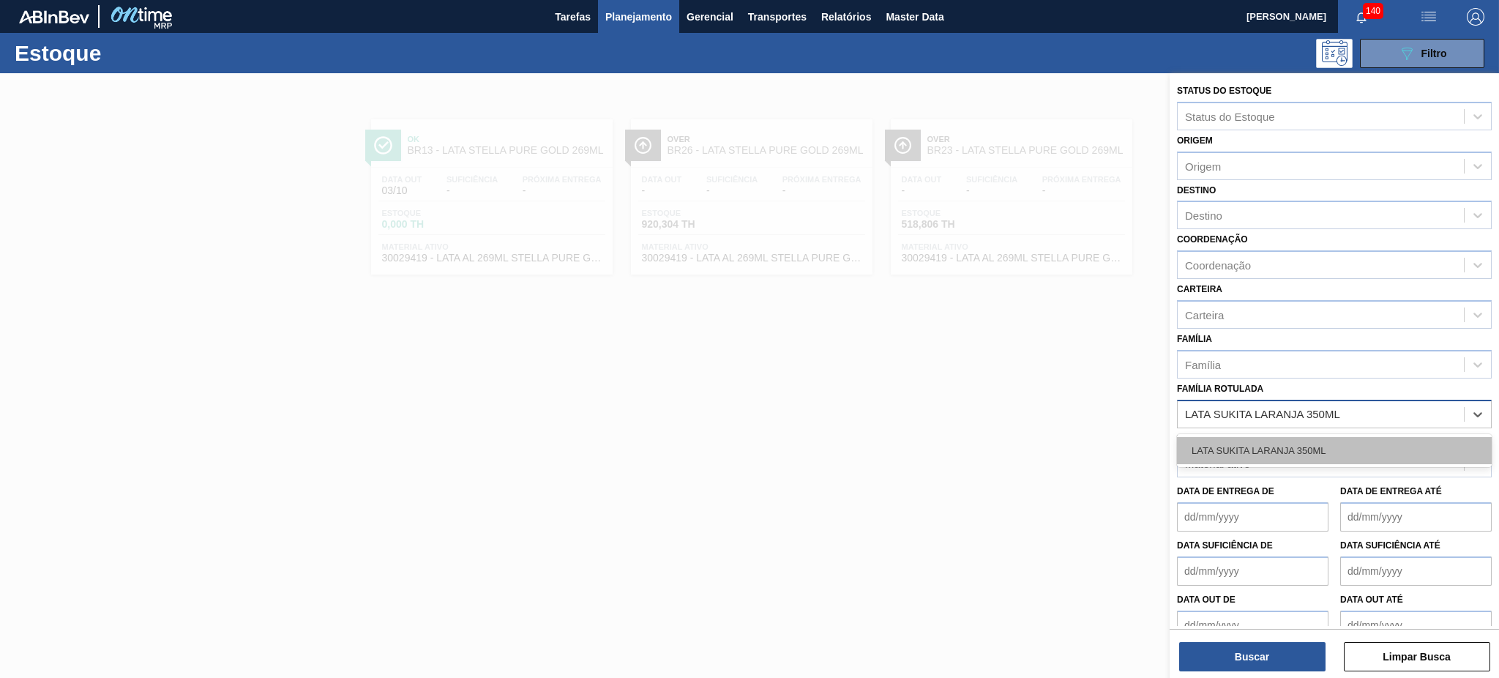
click at [1335, 446] on div "LATA SUKITA LARANJA 350ML" at bounding box center [1334, 450] width 315 height 27
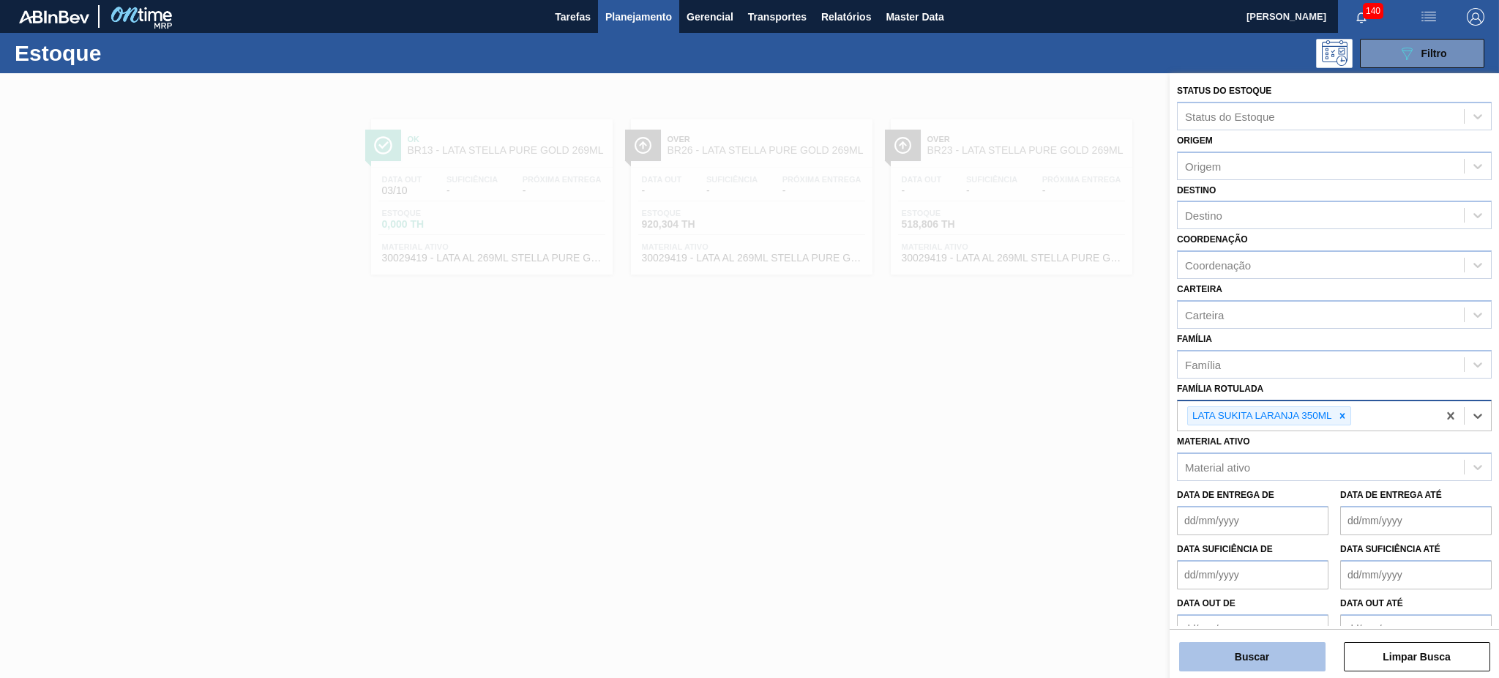
click at [1261, 656] on button "Buscar" at bounding box center [1252, 656] width 146 height 29
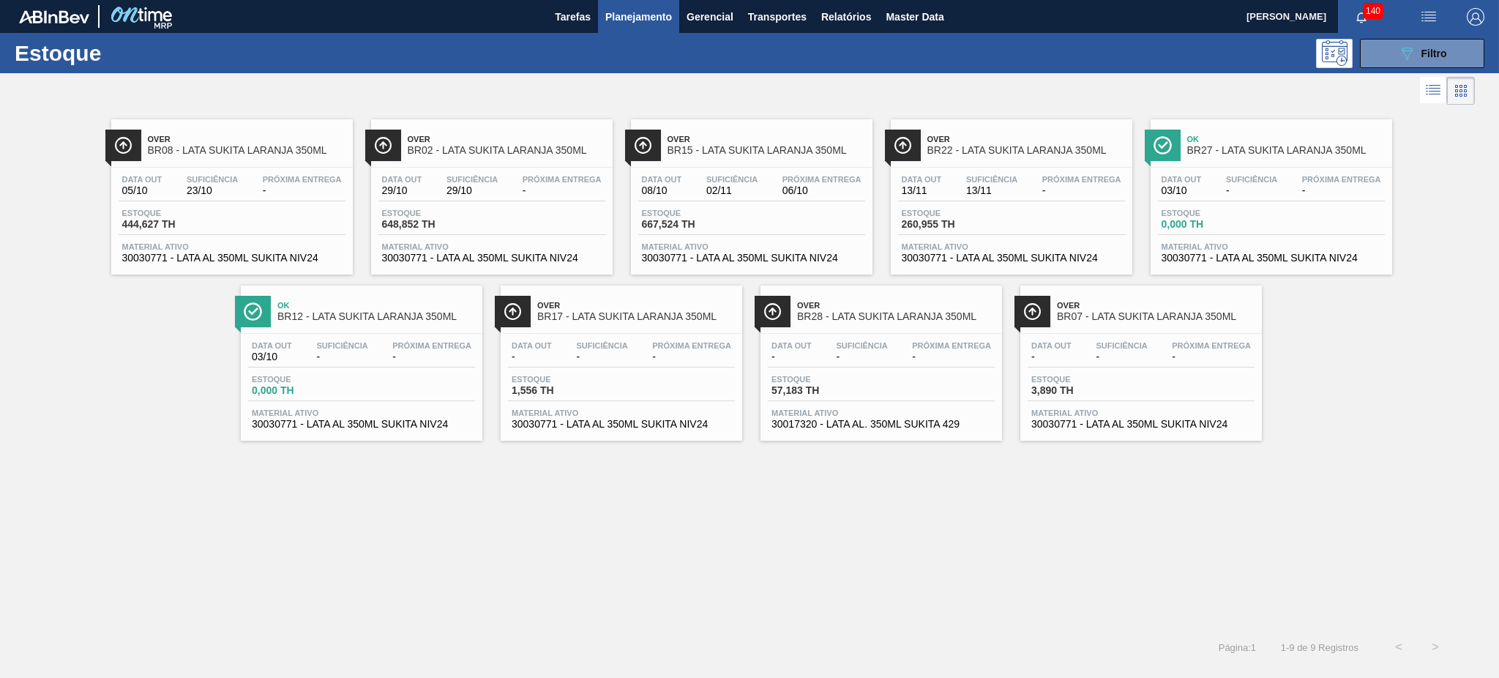
click at [190, 145] on span "BR08 - LATA SUKITA LARANJA 350ML" at bounding box center [247, 150] width 198 height 11
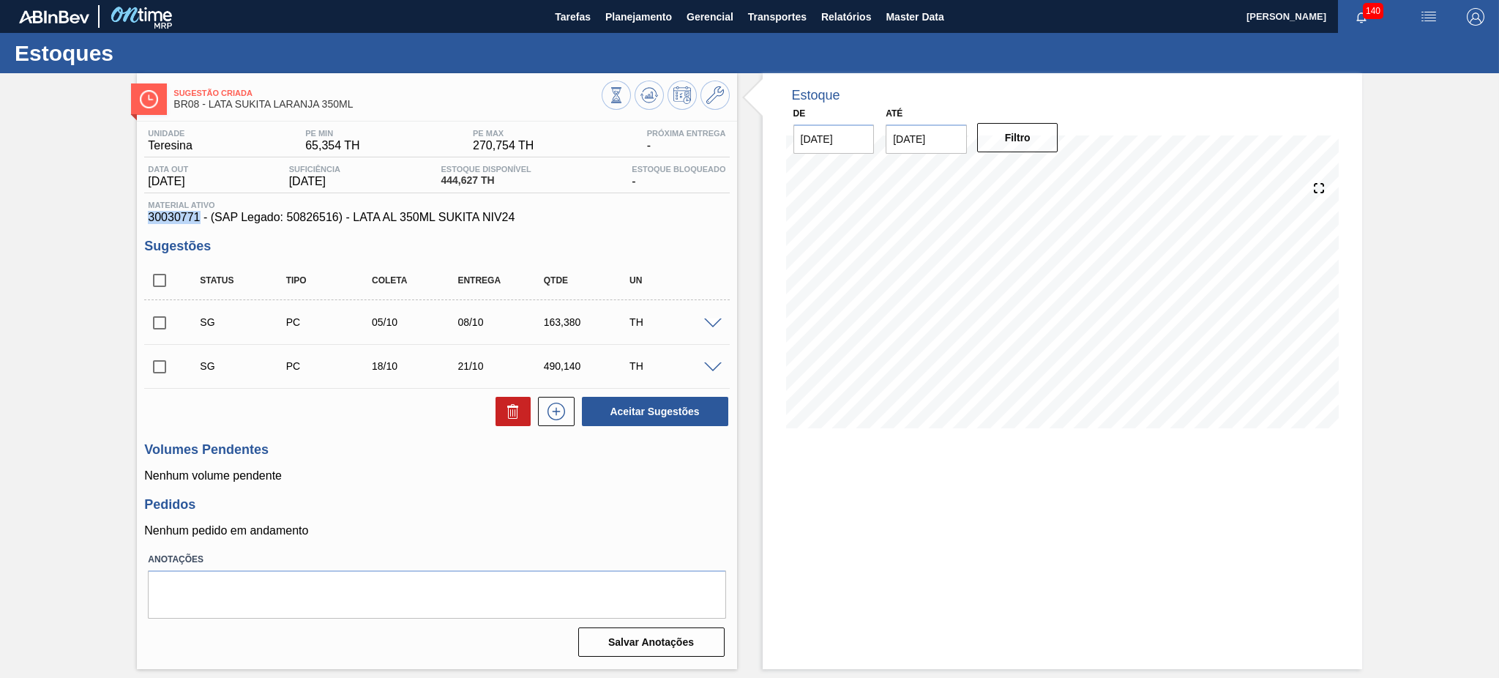
drag, startPoint x: 199, startPoint y: 217, endPoint x: 146, endPoint y: 217, distance: 53.4
click at [146, 217] on div "Material ativo 30030771 - (SAP Legado: 50826516) - LATA AL 350ML SUKITA NIV24" at bounding box center [436, 212] width 585 height 23
copy span "30030771"
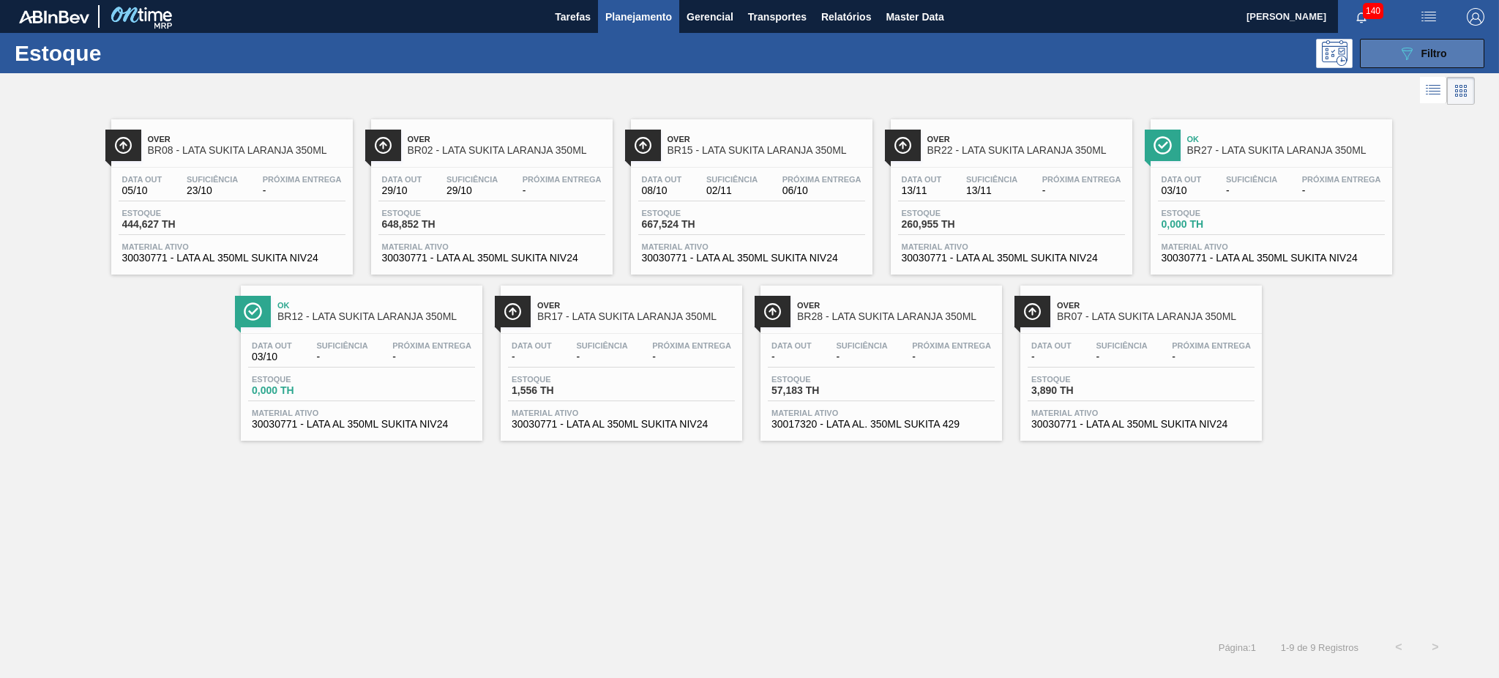
click at [1420, 54] on div "089F7B8B-B2A5-4AFE-B5C0-19BA573D28AC Filtro" at bounding box center [1422, 54] width 49 height 18
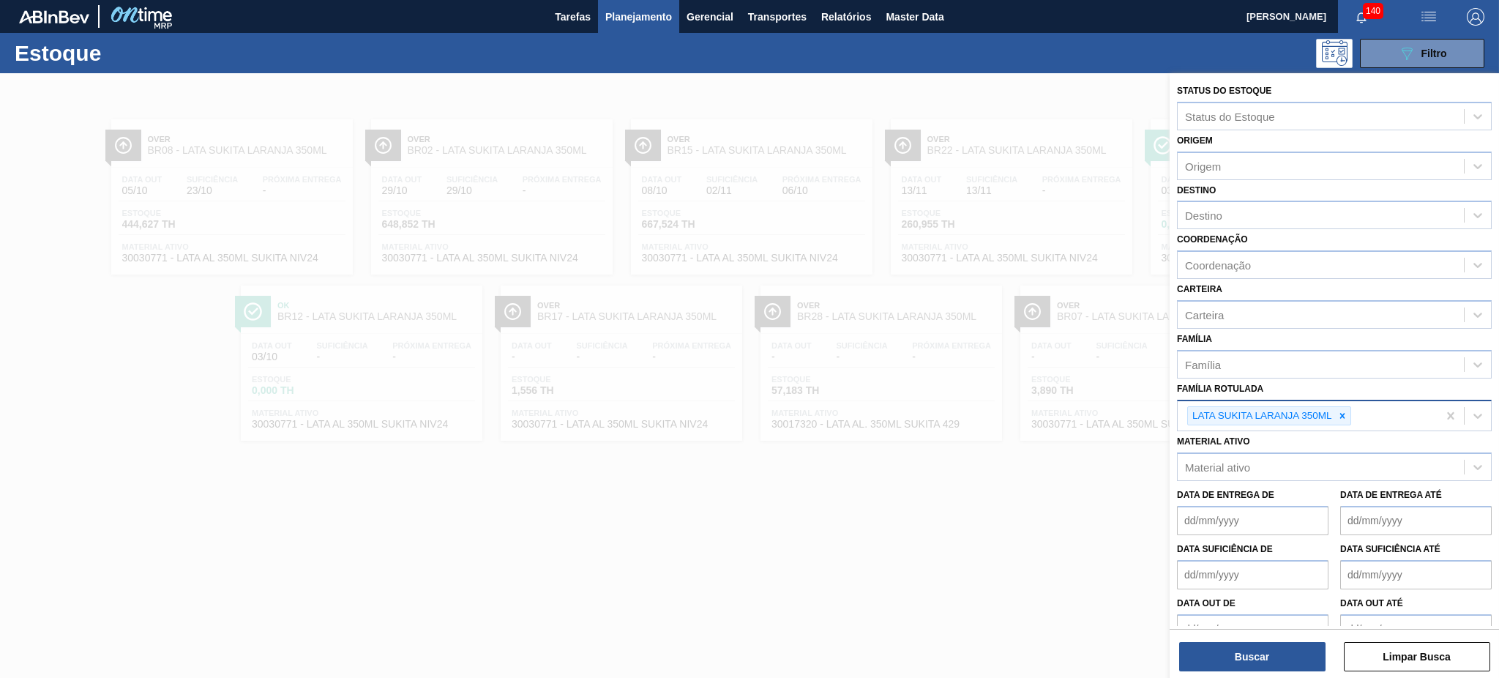
click at [1336, 416] on div at bounding box center [1342, 416] width 16 height 18
paste Rotulada "LATA SUKITA UVA MISTA 350ML"
type Rotulada "LATA SUKITA UVA MISTA 350ML"
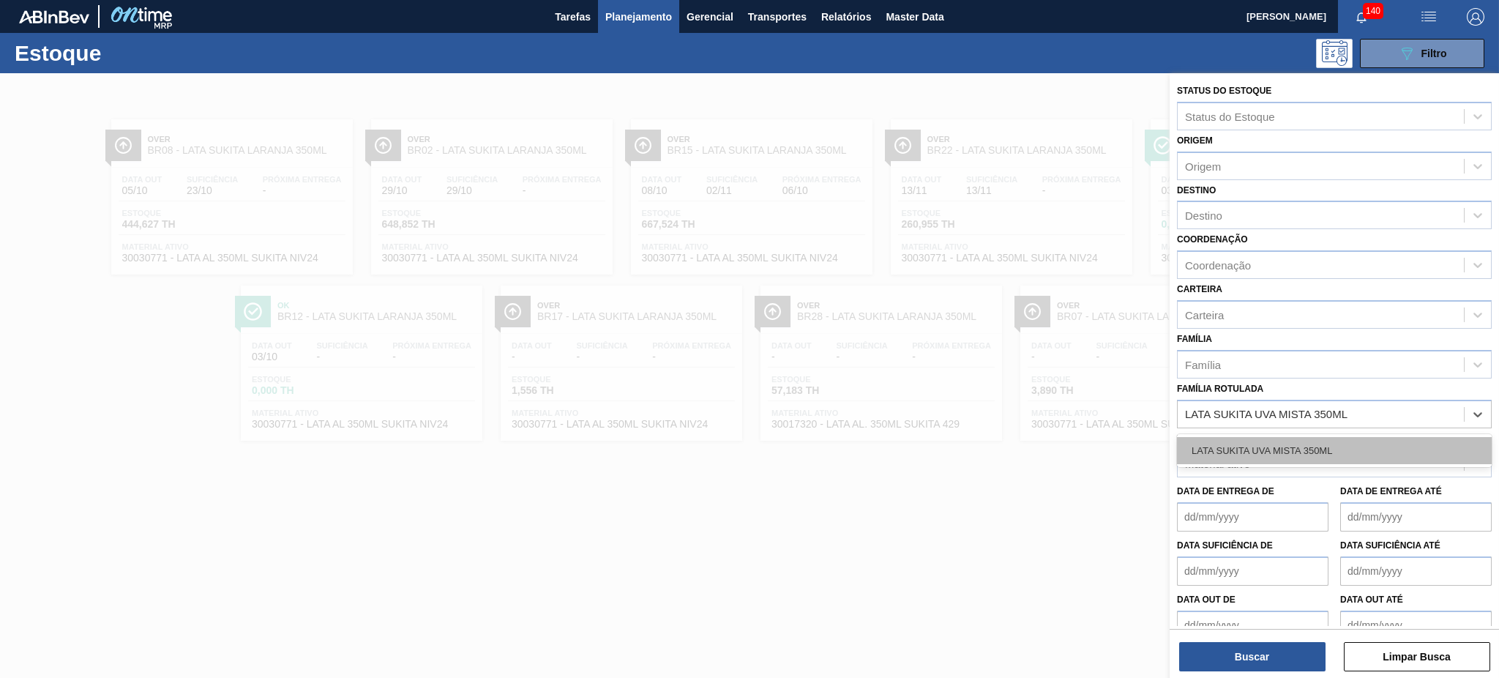
click at [1301, 454] on div "LATA SUKITA UVA MISTA 350ML" at bounding box center [1334, 450] width 315 height 27
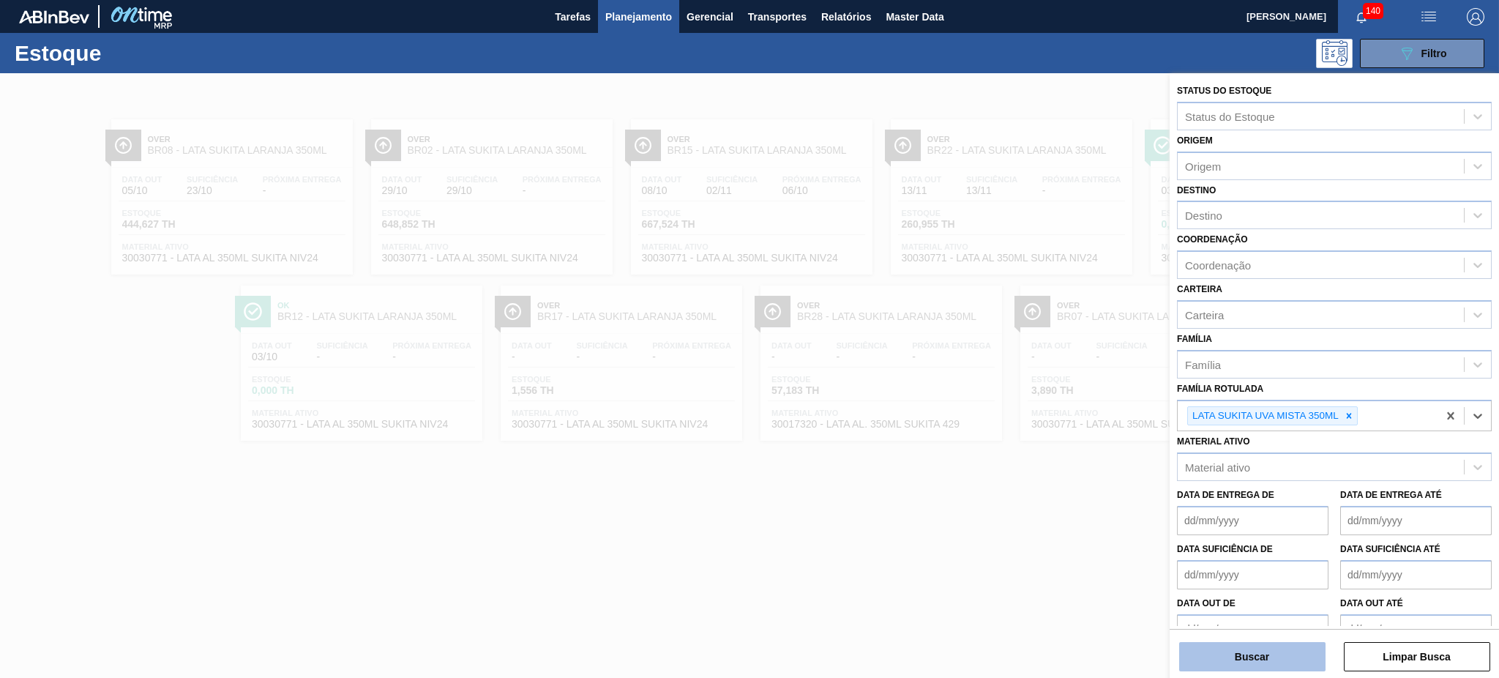
click at [1284, 660] on button "Buscar" at bounding box center [1252, 656] width 146 height 29
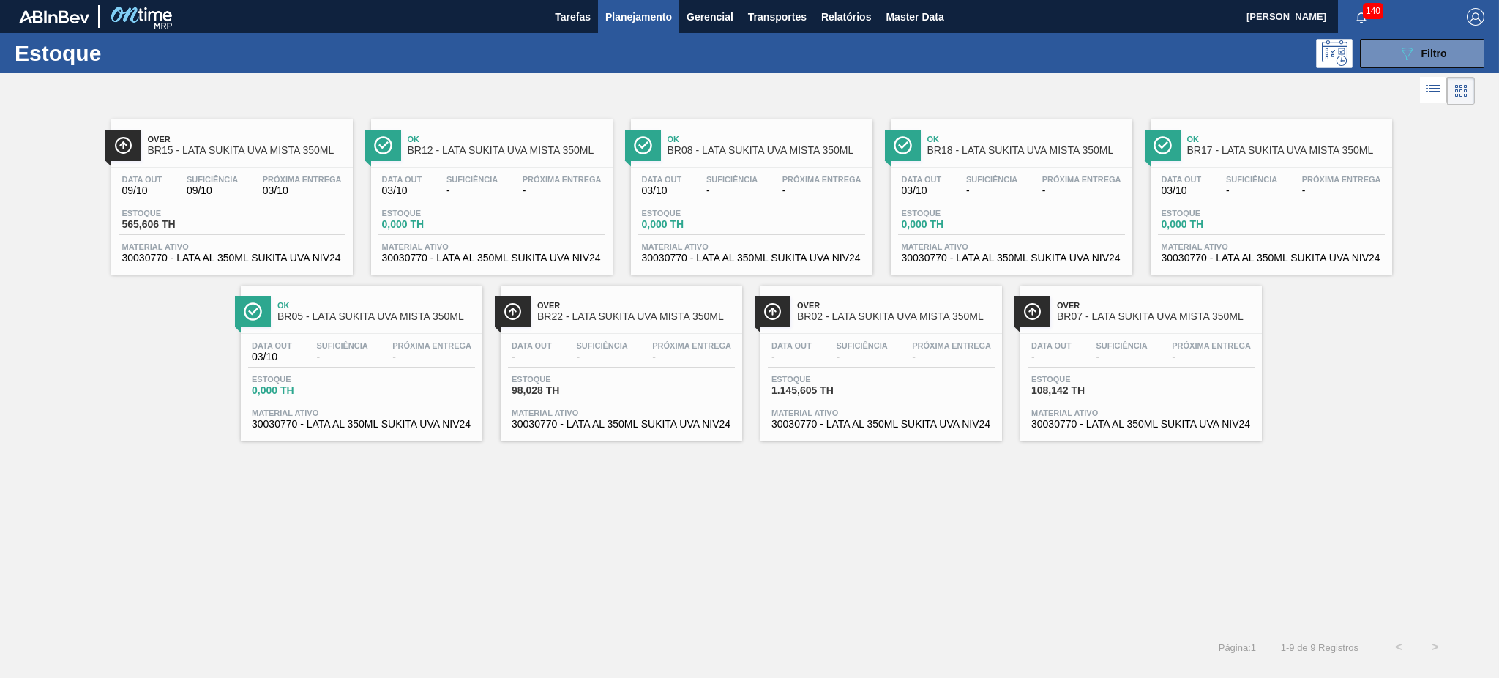
click at [169, 125] on div "Over BR15 - LATA SUKITA UVA MISTA 350ML" at bounding box center [232, 139] width 242 height 40
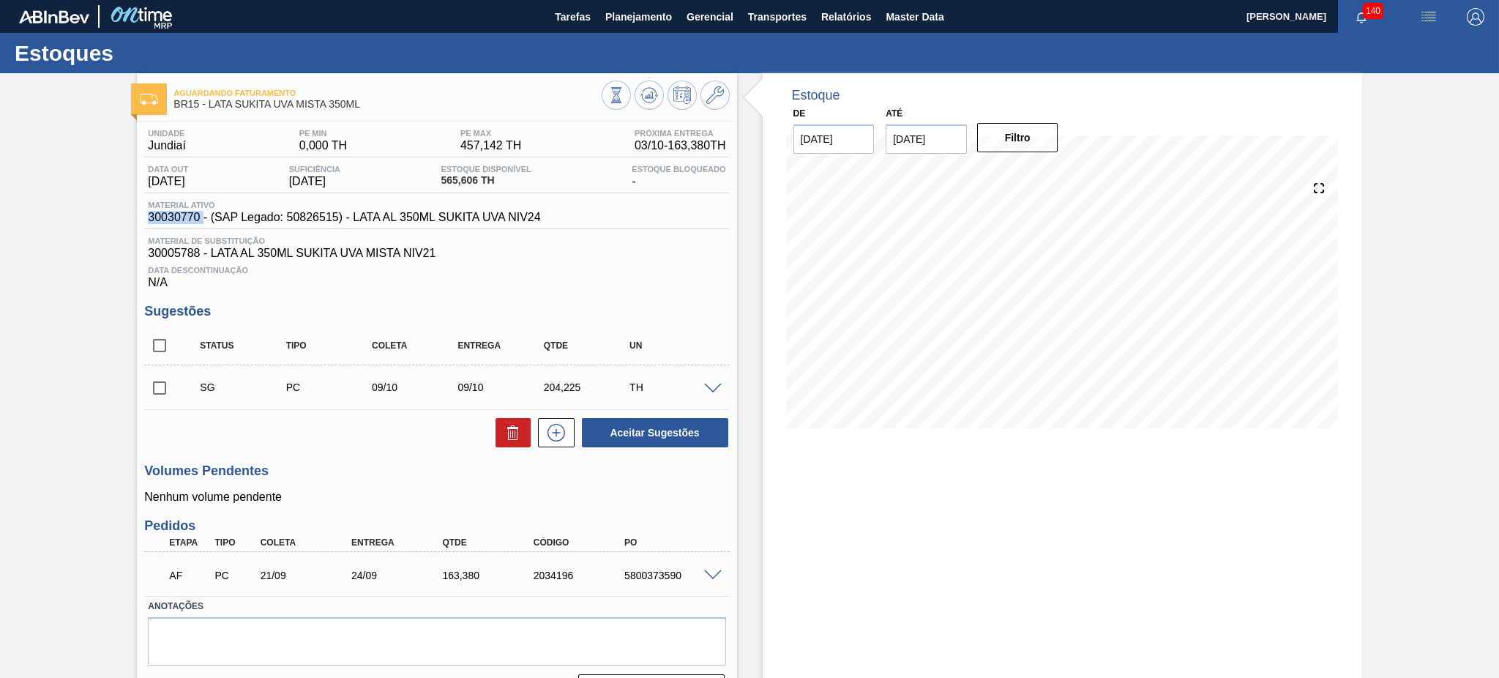
drag, startPoint x: 203, startPoint y: 216, endPoint x: 145, endPoint y: 219, distance: 57.9
click at [145, 219] on div "Material ativo 30030770 - (SAP Legado: 50826515) - LATA AL 350ML SUKITA UVA NIV…" at bounding box center [344, 212] width 400 height 23
copy span "30030770"
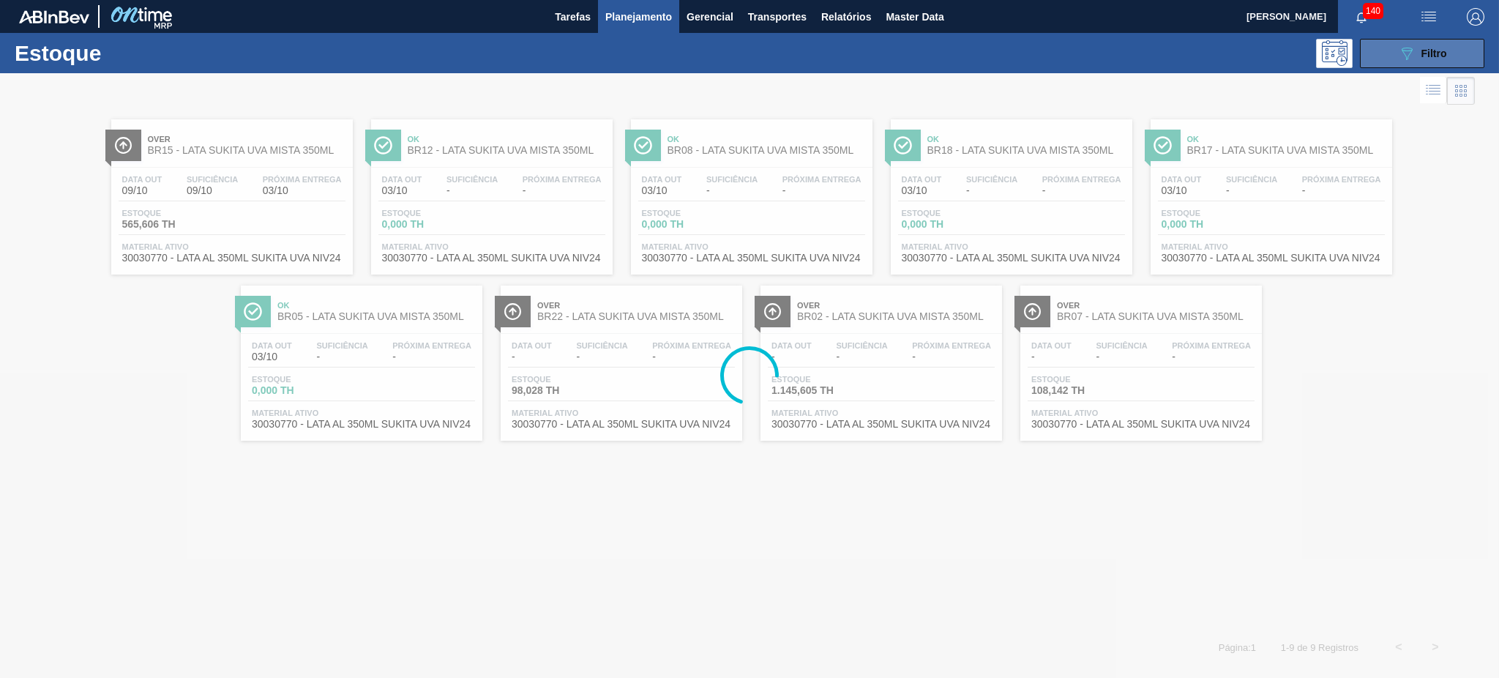
click at [1387, 56] on button "089F7B8B-B2A5-4AFE-B5C0-19BA573D28AC Filtro" at bounding box center [1422, 53] width 124 height 29
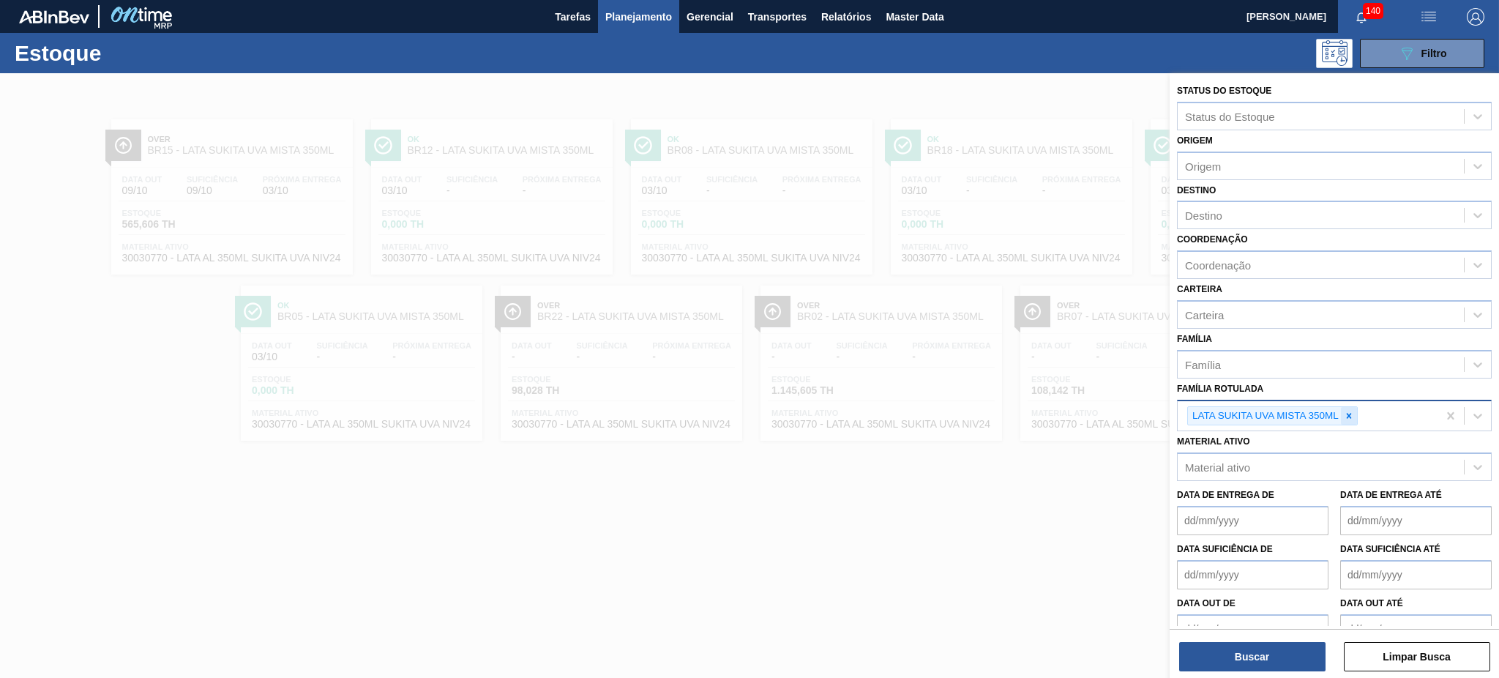
click at [1344, 411] on icon at bounding box center [1349, 416] width 10 height 10
paste Rotulada "LATA FLYING FISH 350ML"
type Rotulada "LATA FLYING FISH 350ML"
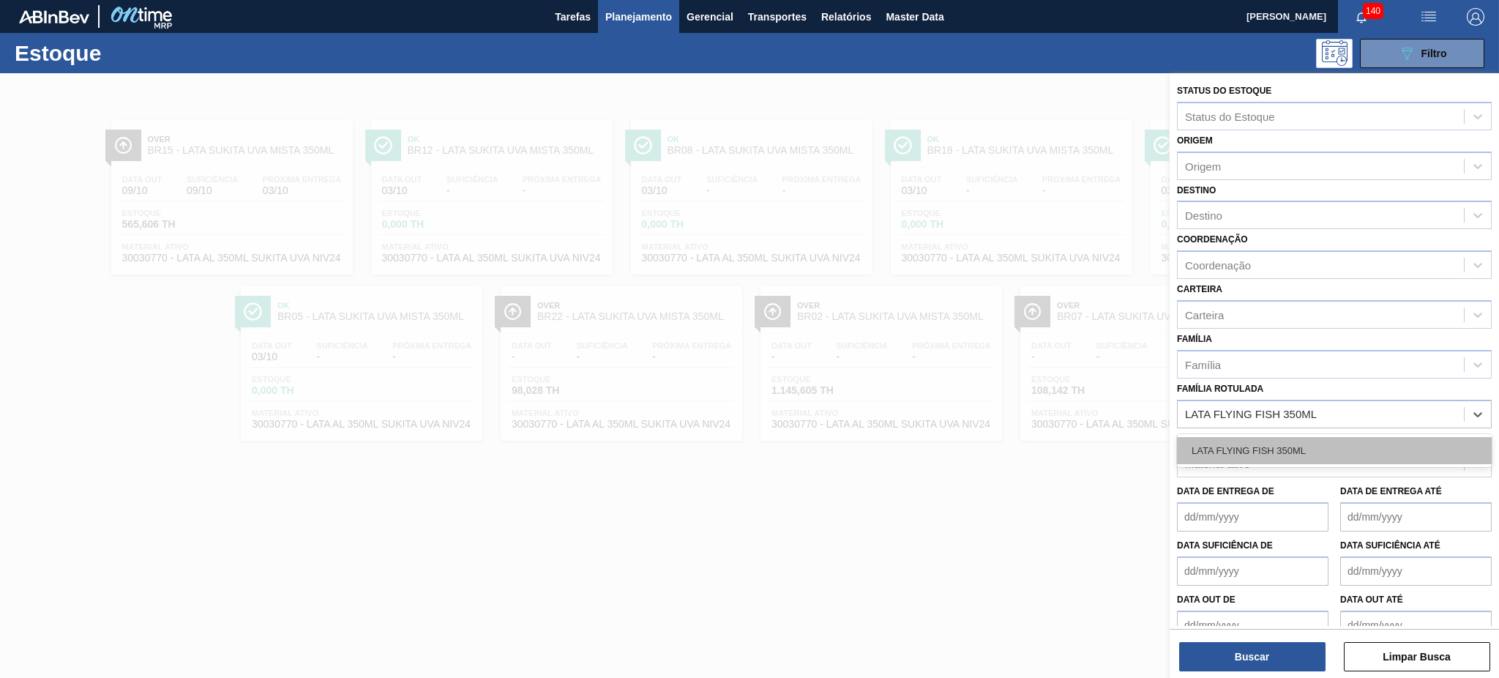
click at [1291, 450] on div "LATA FLYING FISH 350ML" at bounding box center [1334, 450] width 315 height 27
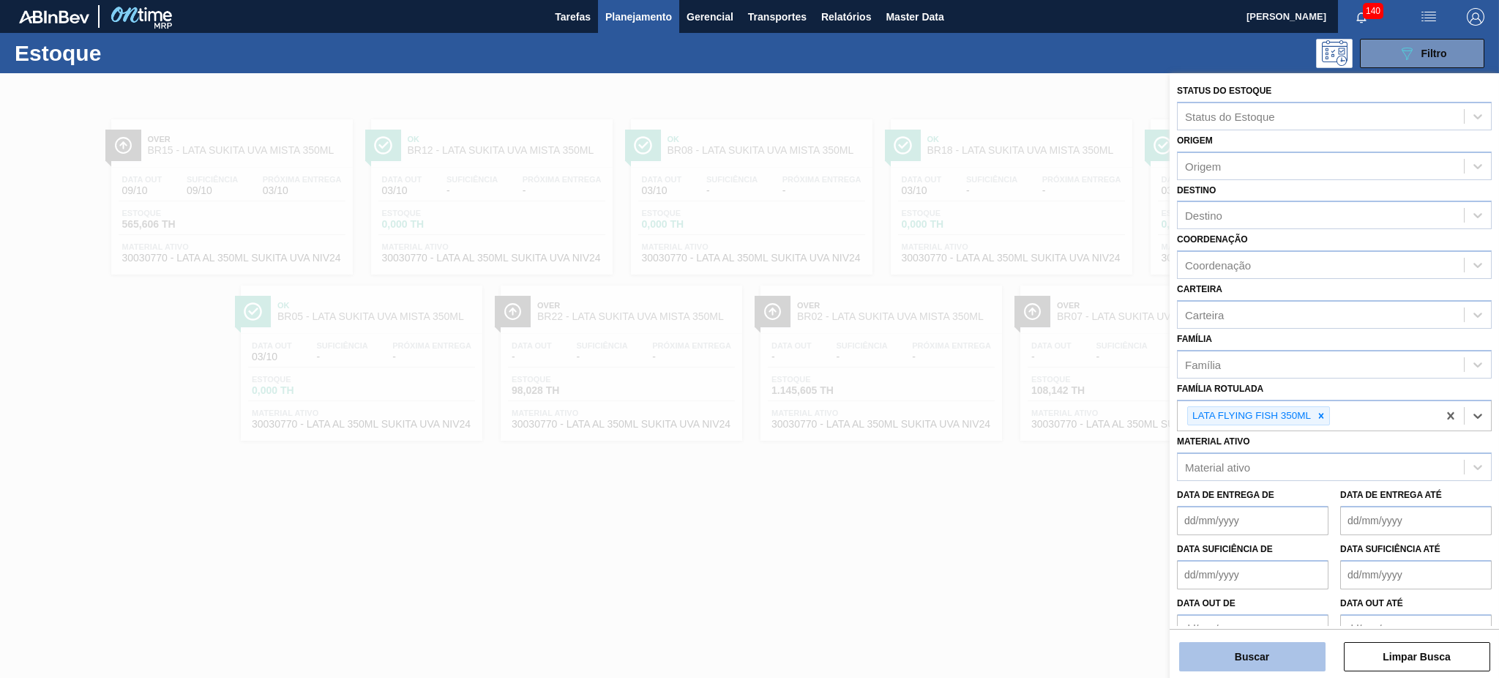
click at [1282, 654] on button "Buscar" at bounding box center [1252, 656] width 146 height 29
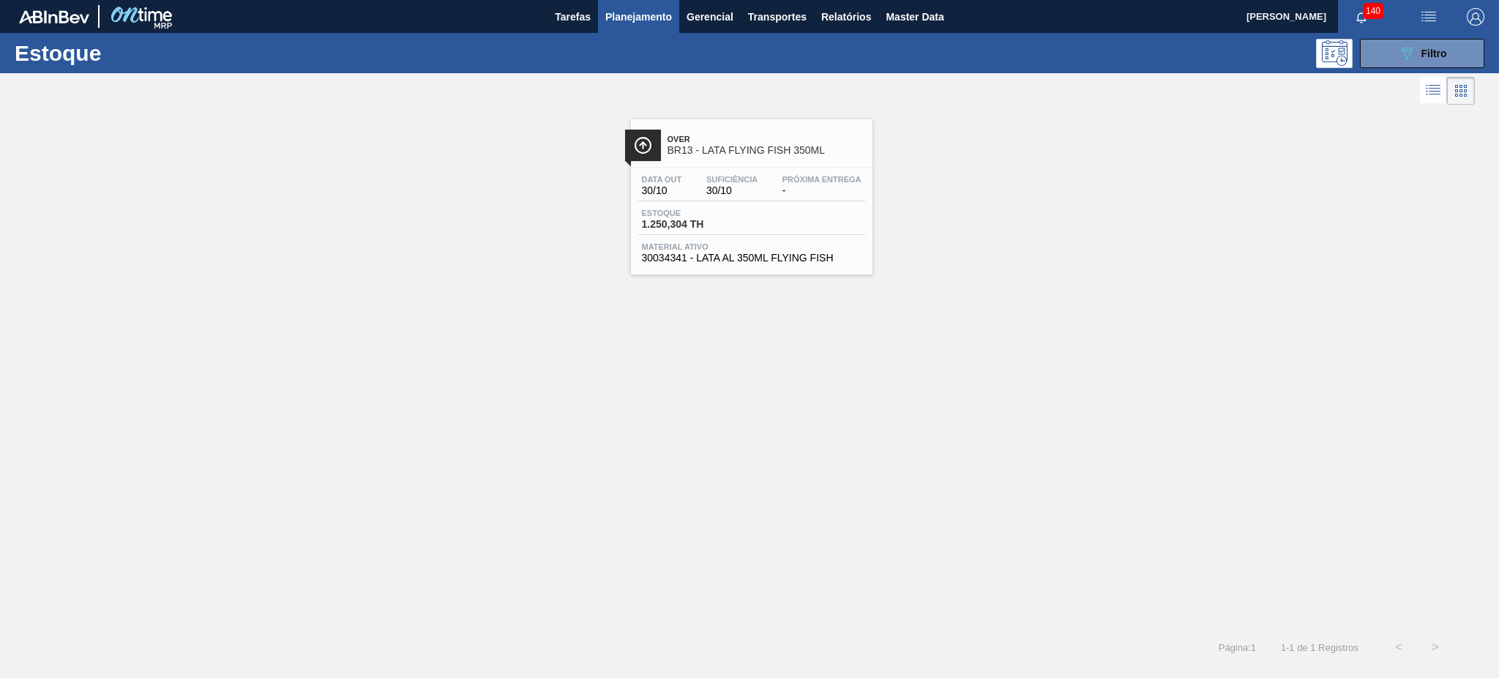
click at [766, 135] on span "Over" at bounding box center [766, 139] width 198 height 9
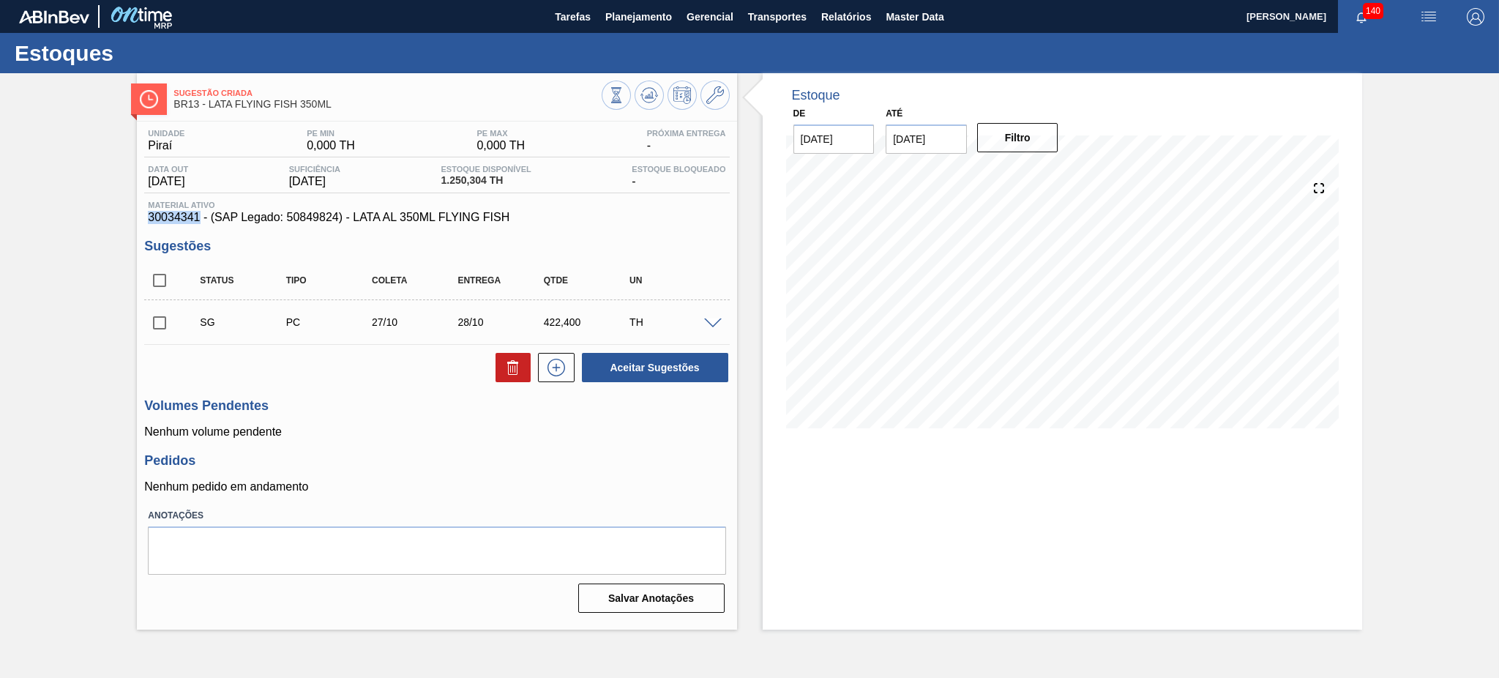
drag, startPoint x: 197, startPoint y: 218, endPoint x: 132, endPoint y: 212, distance: 64.7
click at [132, 212] on div "Sugestão Criada BR13 - LATA FLYING FISH 350ML Unidade Piraí PE MIN 0,000 TH PE …" at bounding box center [749, 351] width 1499 height 556
copy span "30034341"
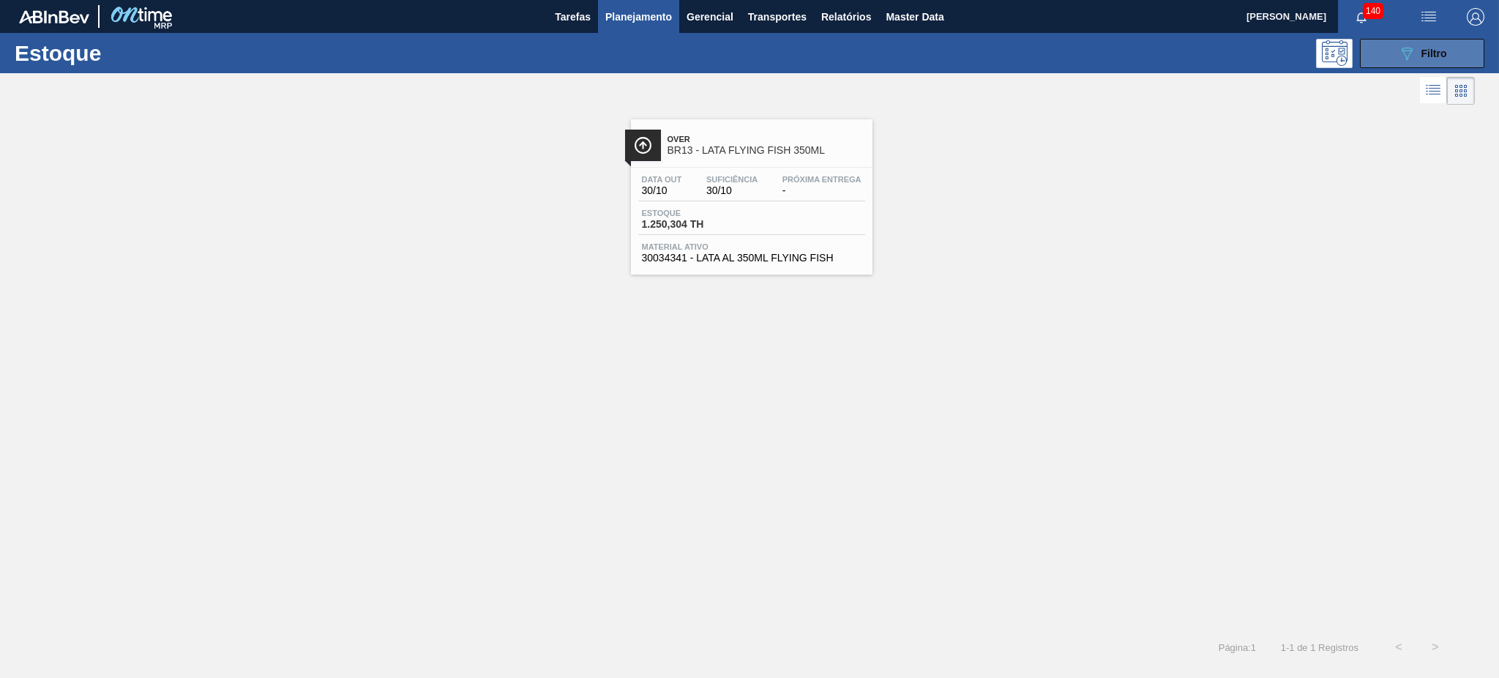
click at [1398, 61] on icon "089F7B8B-B2A5-4AFE-B5C0-19BA573D28AC" at bounding box center [1407, 54] width 18 height 18
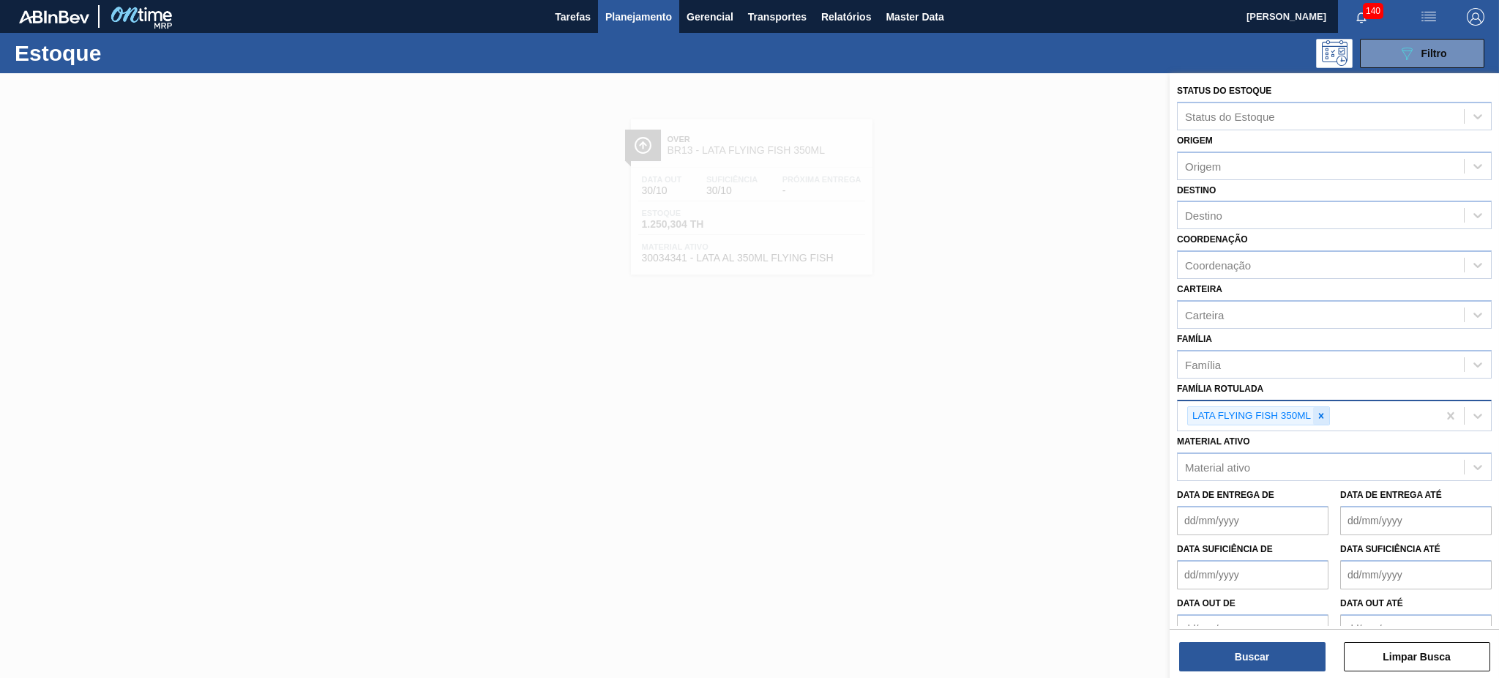
click at [1313, 413] on div at bounding box center [1321, 416] width 16 height 18
paste Rotulada "LATA FLYING FISH 473ML"
type Rotulada "LATA FLYING FISH 473ML"
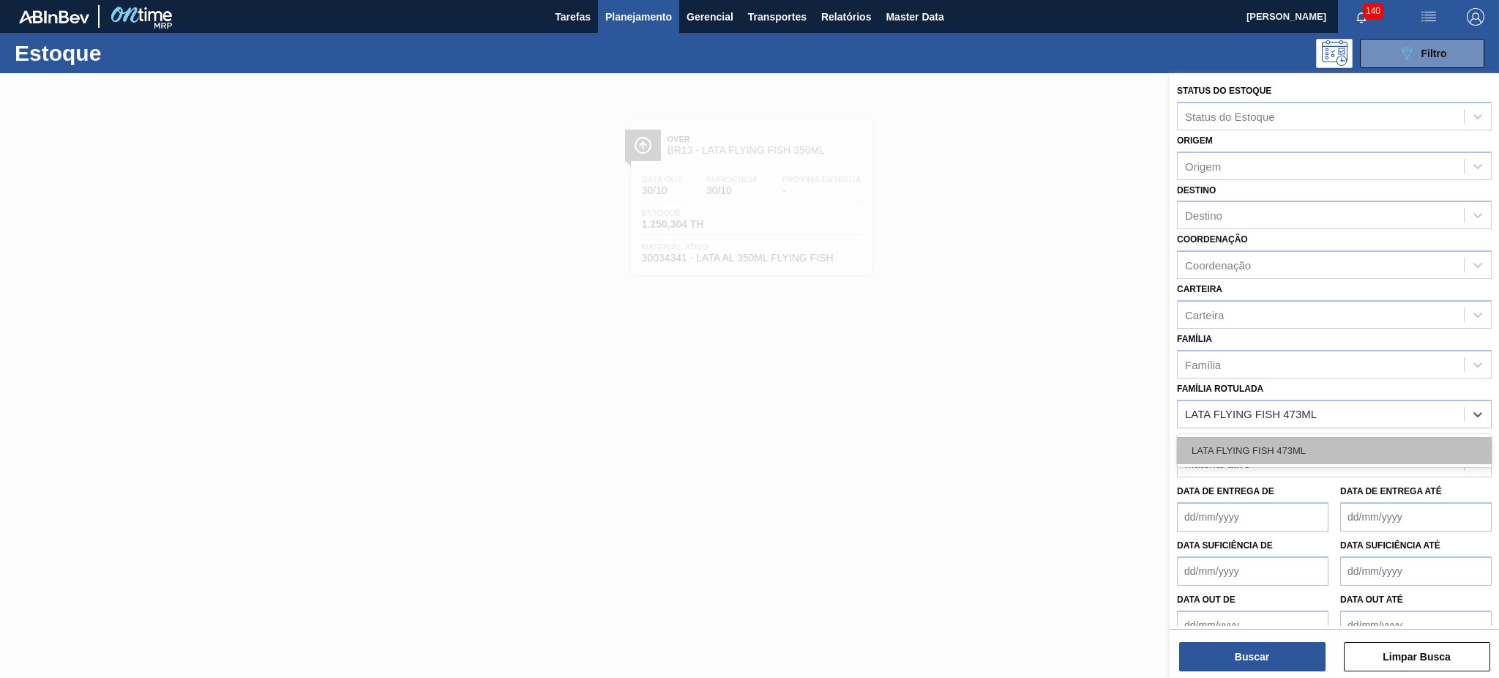
click at [1279, 446] on div "LATA FLYING FISH 473ML" at bounding box center [1334, 450] width 315 height 27
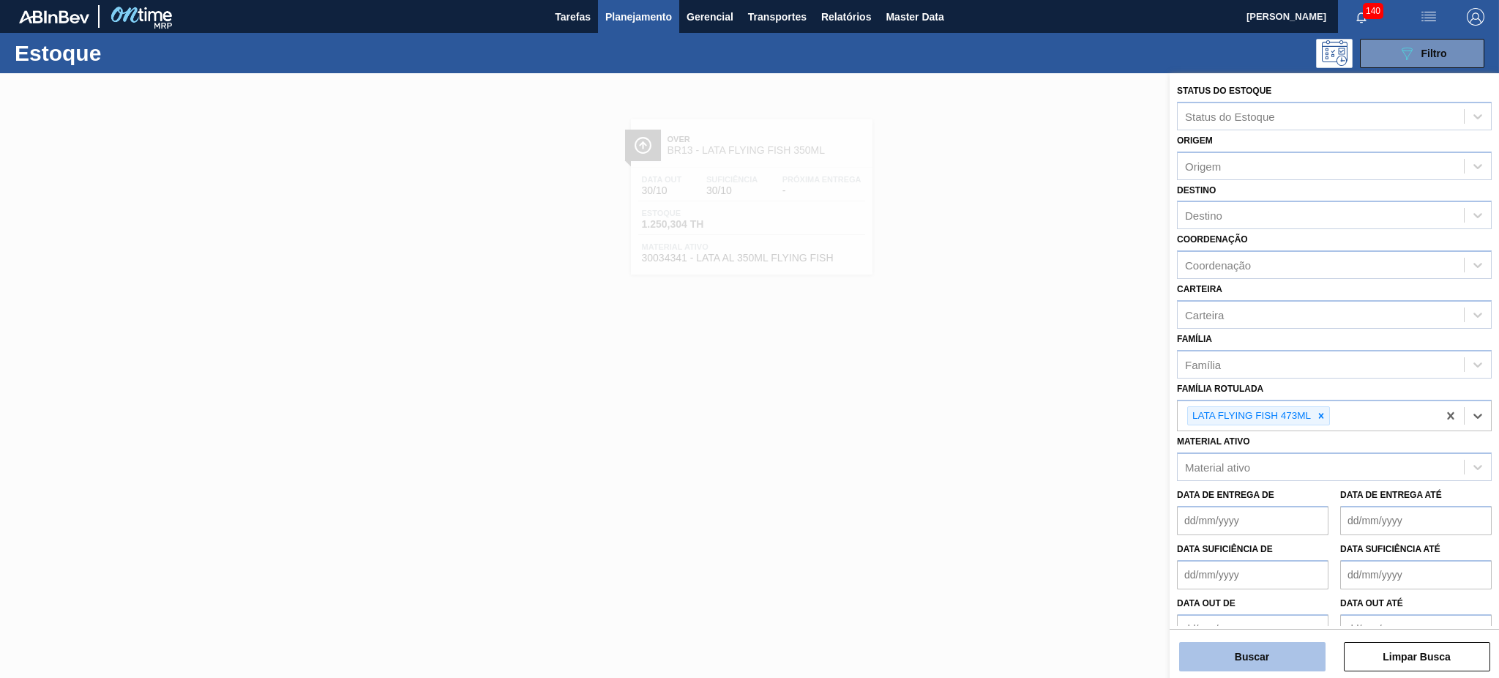
click at [1270, 655] on button "Buscar" at bounding box center [1252, 656] width 146 height 29
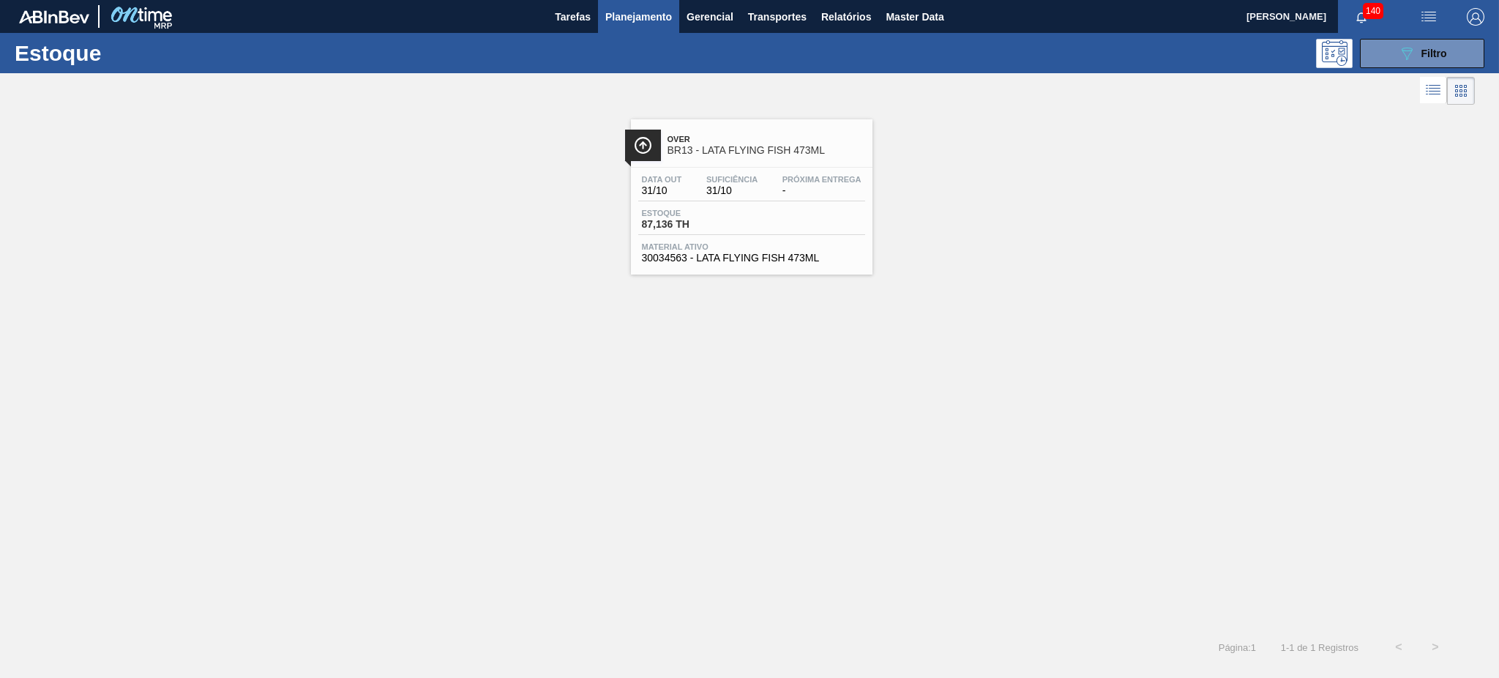
click at [666, 114] on link "Over BR13 - LATA FLYING FISH 473ML Data out 31/10 Suficiência 31/10 Próxima Ent…" at bounding box center [750, 191] width 260 height 166
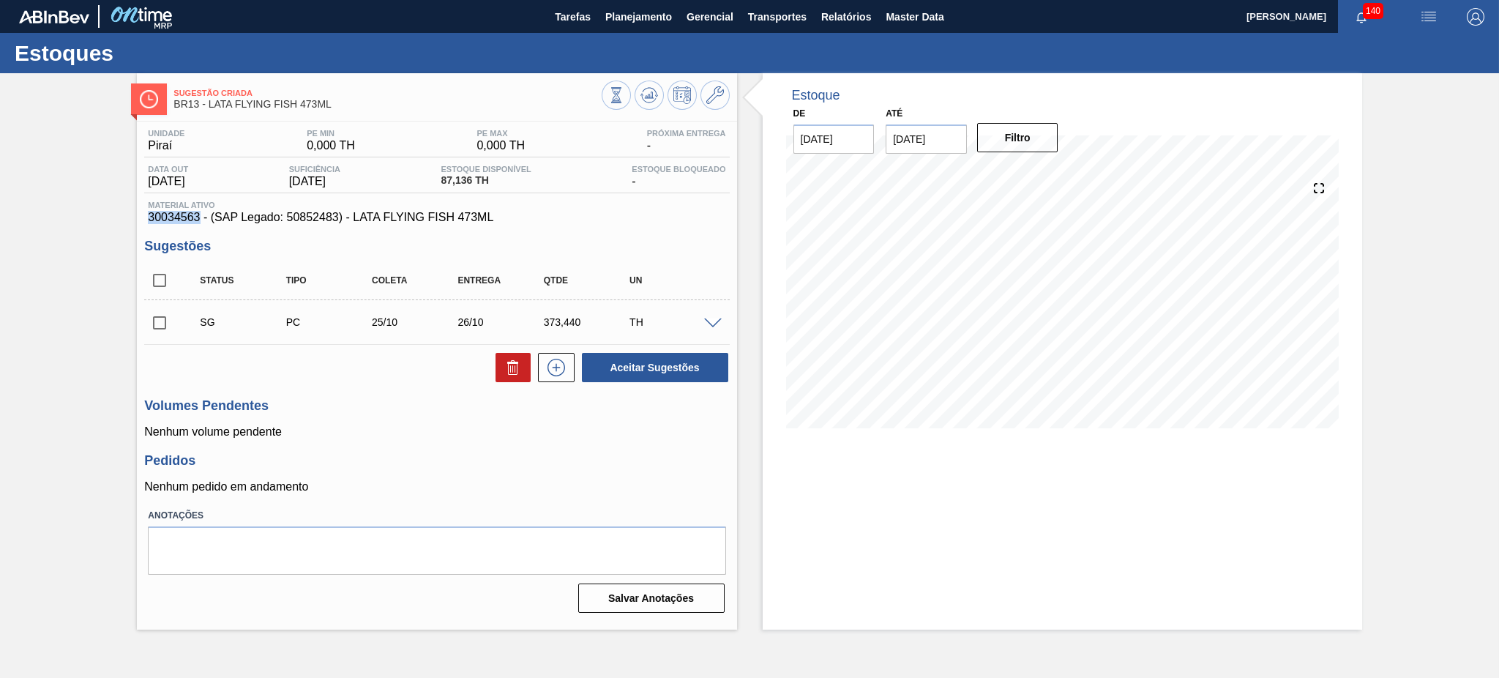
drag, startPoint x: 201, startPoint y: 217, endPoint x: 141, endPoint y: 221, distance: 60.1
click at [141, 221] on div "Unidade Piraí PE MIN 0,000 TH PE MAX 0,000 TH Próxima Entrega - Data out 31/10/…" at bounding box center [436, 369] width 599 height 496
copy span "30034563"
